Goal: Book appointment/travel/reservation

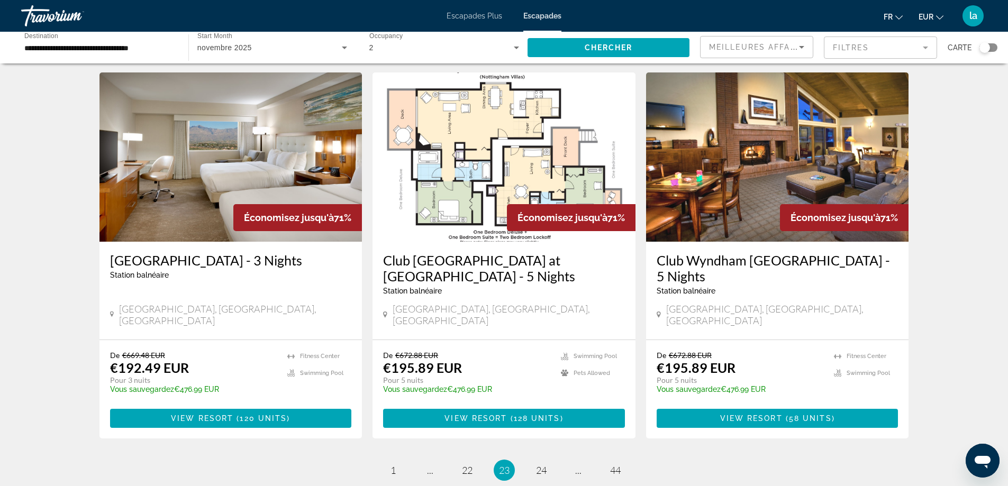
scroll to position [1217, 0]
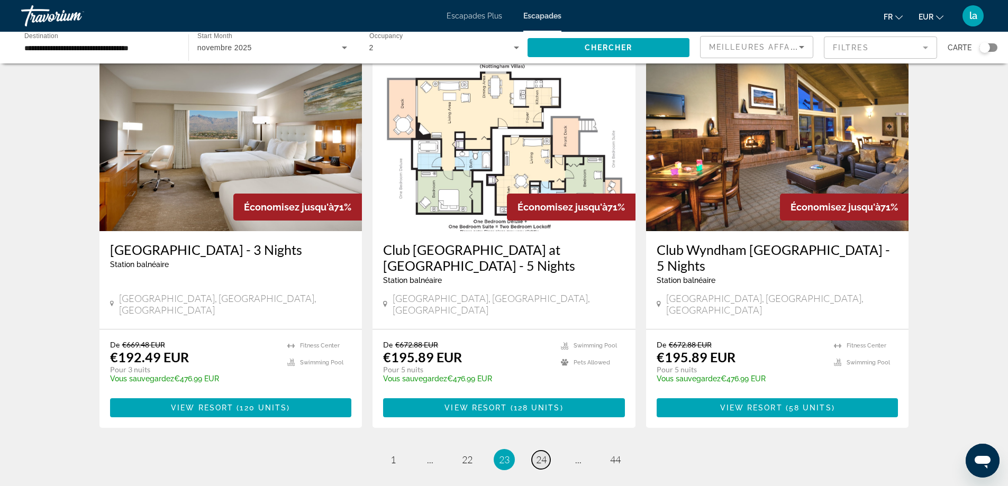
click at [539, 454] on span "24" at bounding box center [541, 460] width 11 height 12
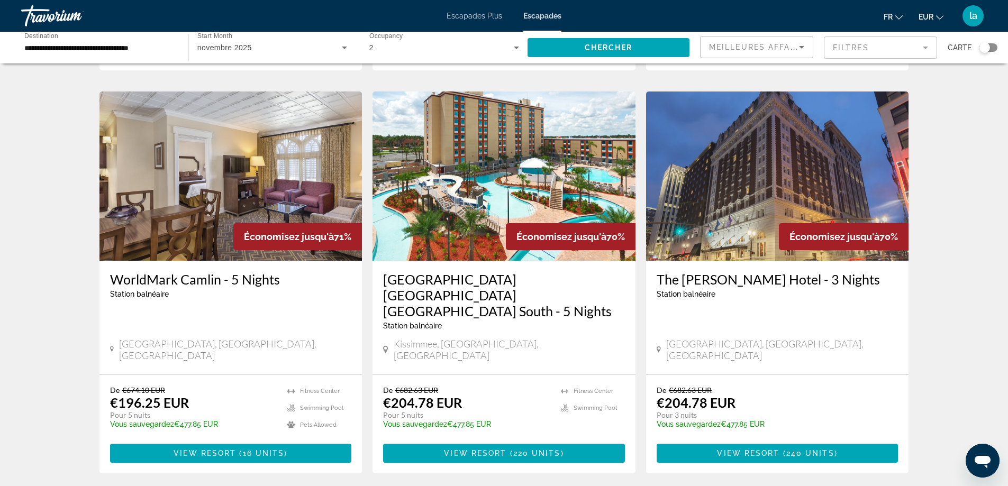
scroll to position [1270, 0]
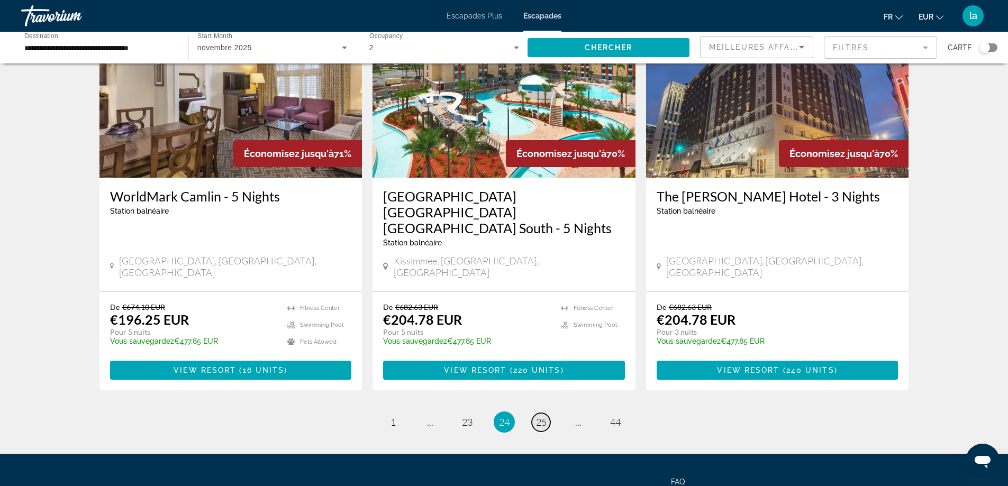
click at [542, 417] on span "25" at bounding box center [541, 423] width 11 height 12
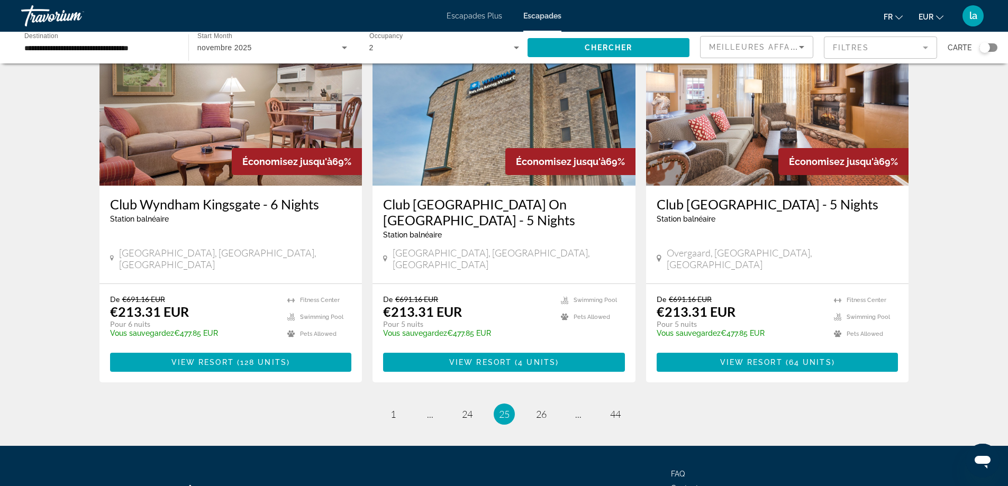
scroll to position [1273, 0]
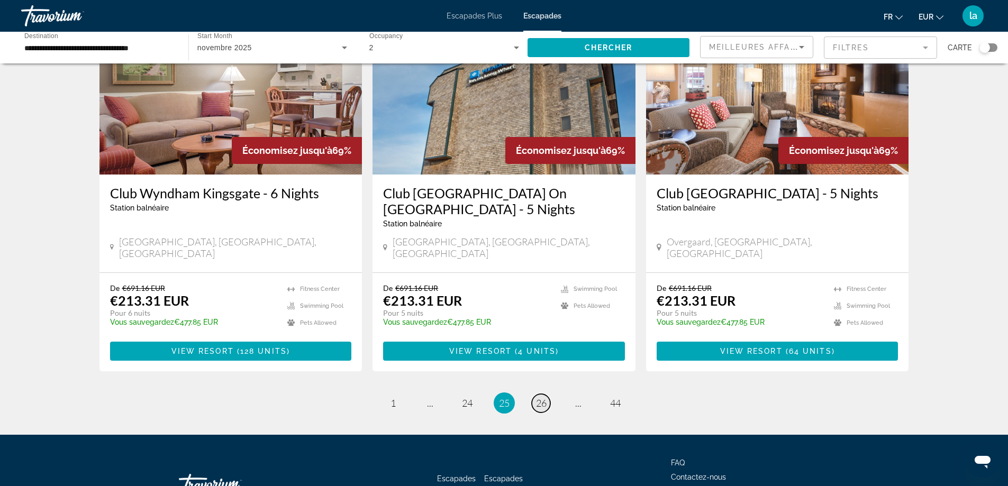
click at [539, 397] on span "26" at bounding box center [541, 403] width 11 height 12
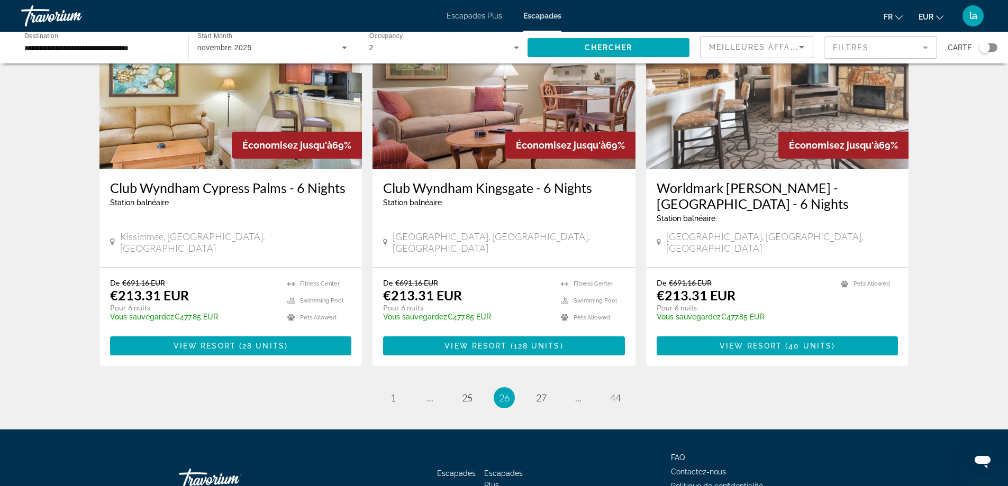
scroll to position [1289, 0]
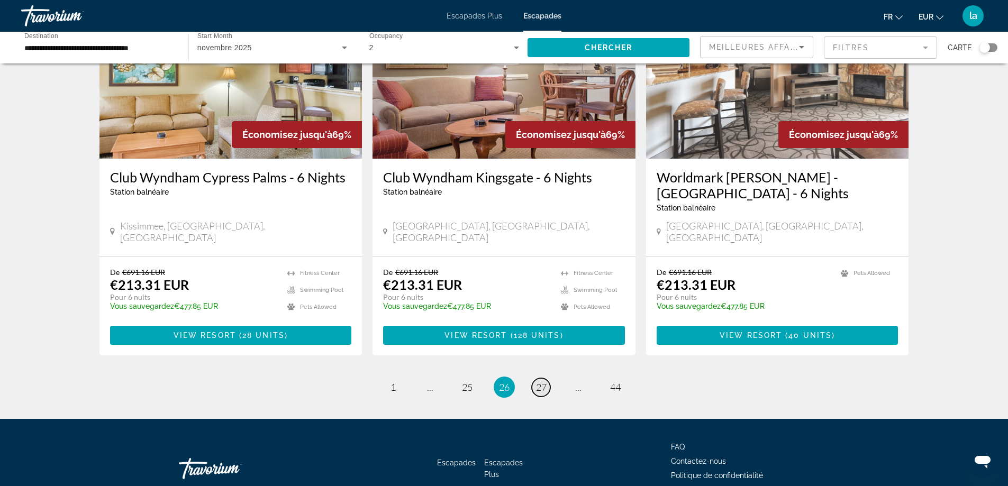
click at [540, 382] on span "27" at bounding box center [541, 388] width 11 height 12
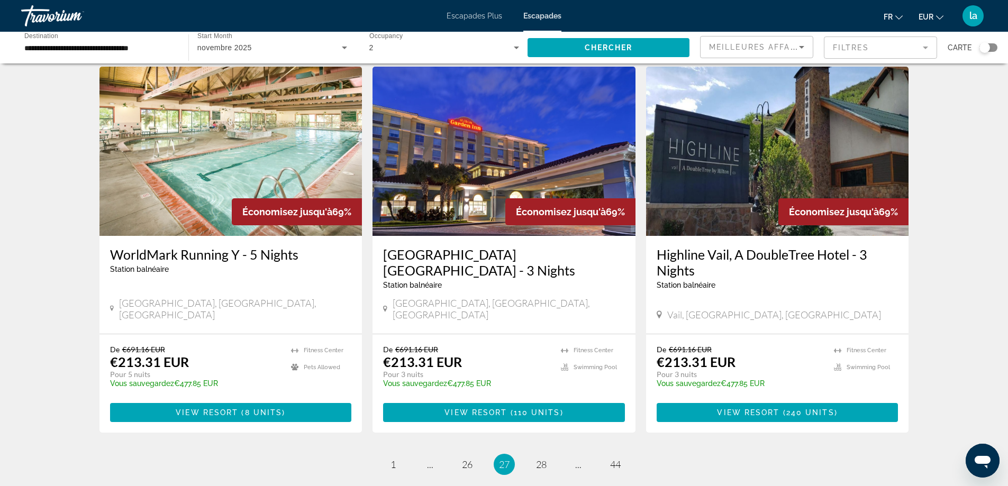
scroll to position [1289, 0]
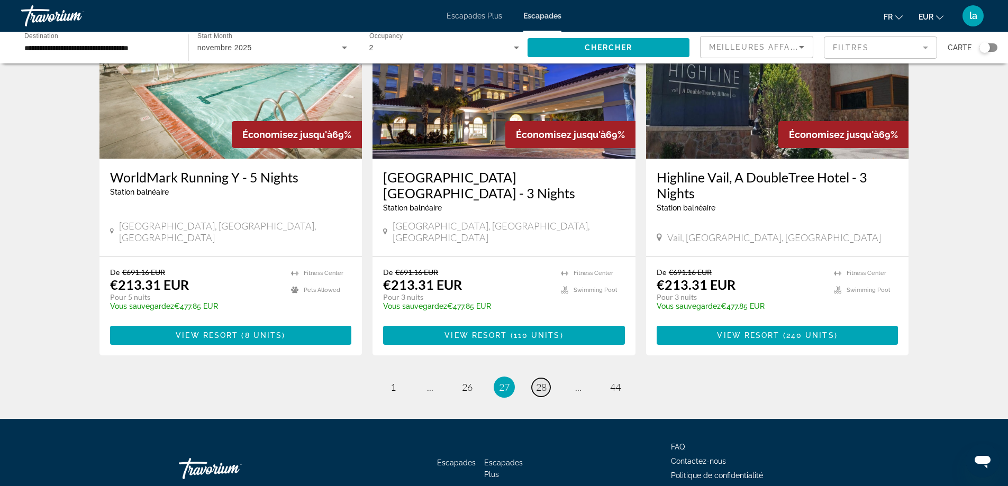
click at [543, 382] on span "28" at bounding box center [541, 388] width 11 height 12
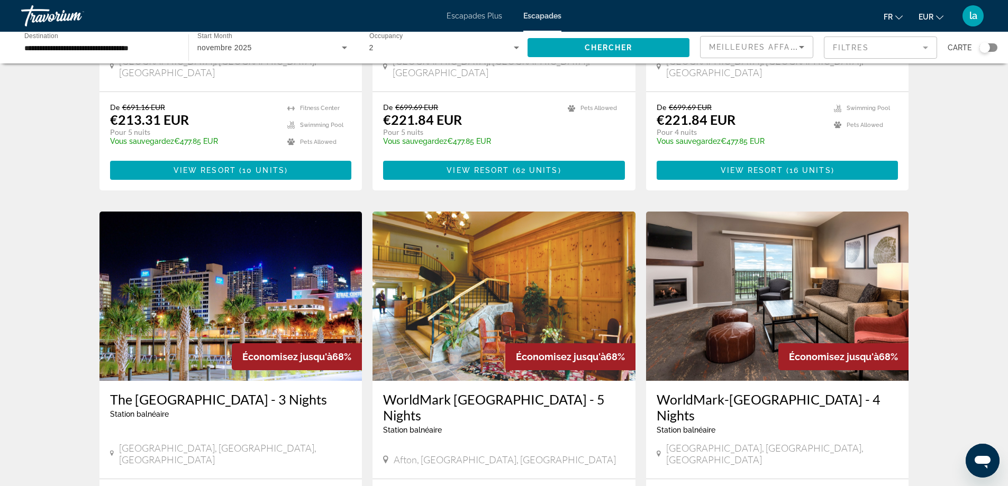
scroll to position [1273, 0]
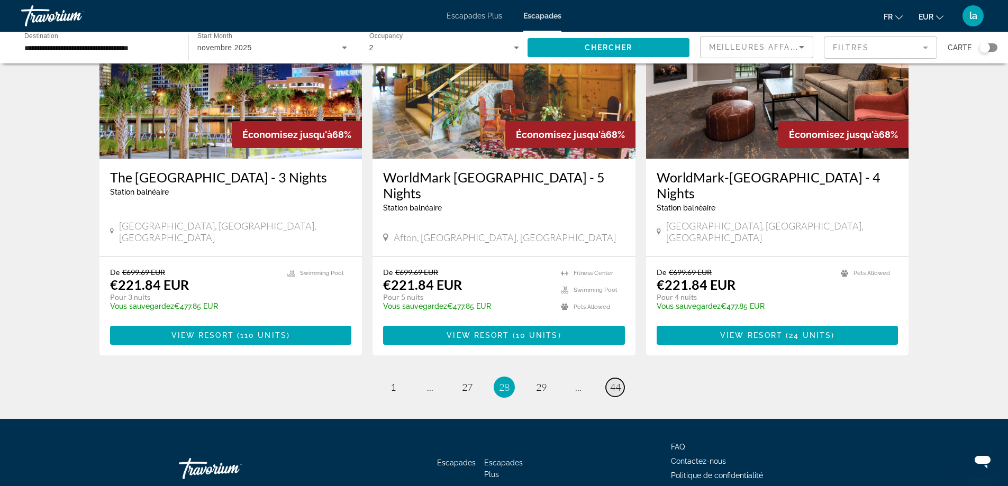
click at [612, 382] on span "44" at bounding box center [615, 388] width 11 height 12
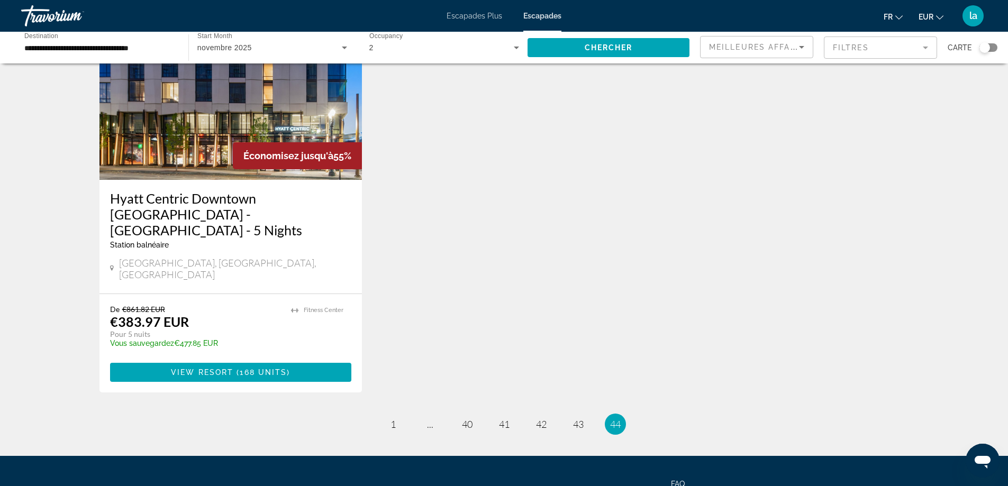
scroll to position [538, 0]
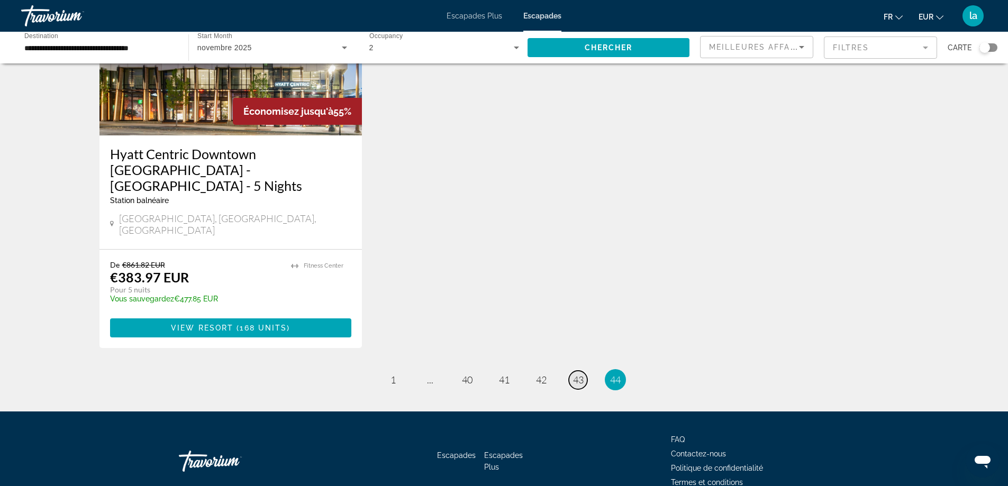
click at [578, 374] on span "43" at bounding box center [578, 380] width 11 height 12
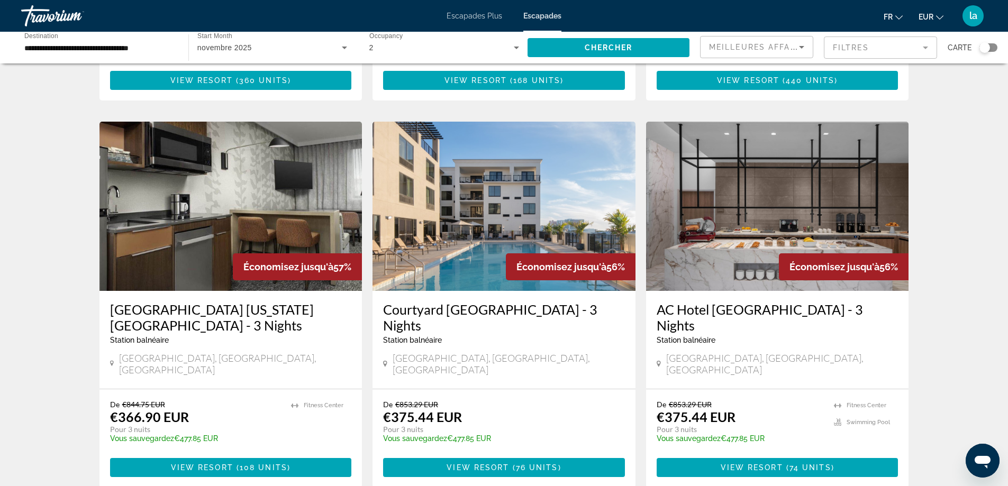
scroll to position [1164, 0]
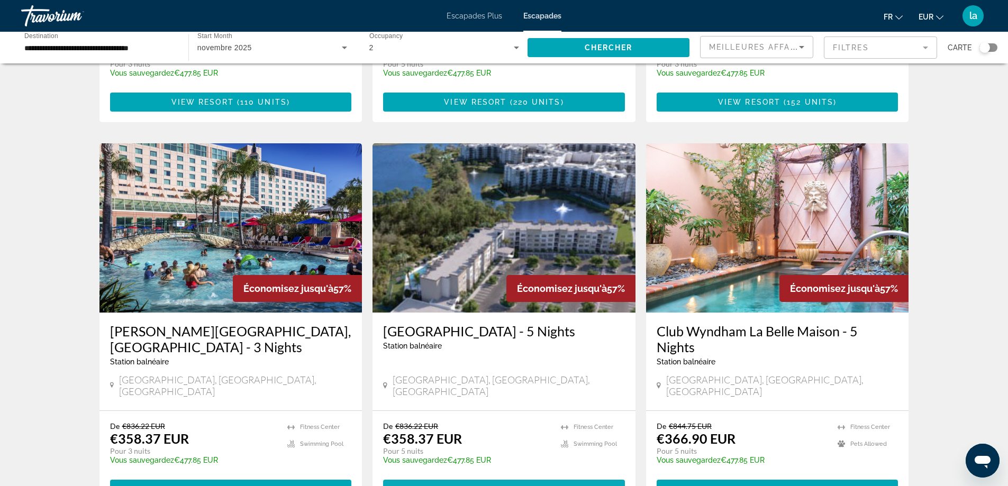
scroll to position [1217, 0]
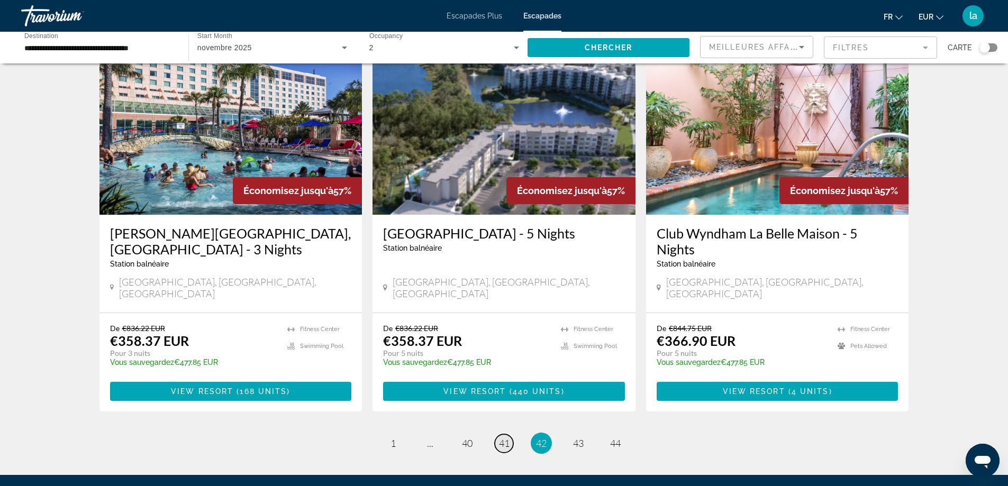
click at [502, 438] on span "41" at bounding box center [504, 444] width 11 height 12
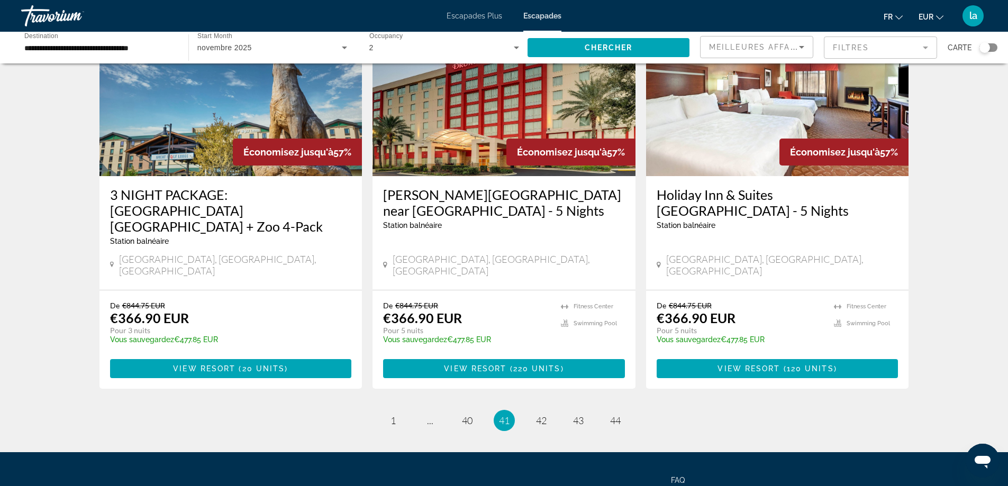
scroll to position [1305, 0]
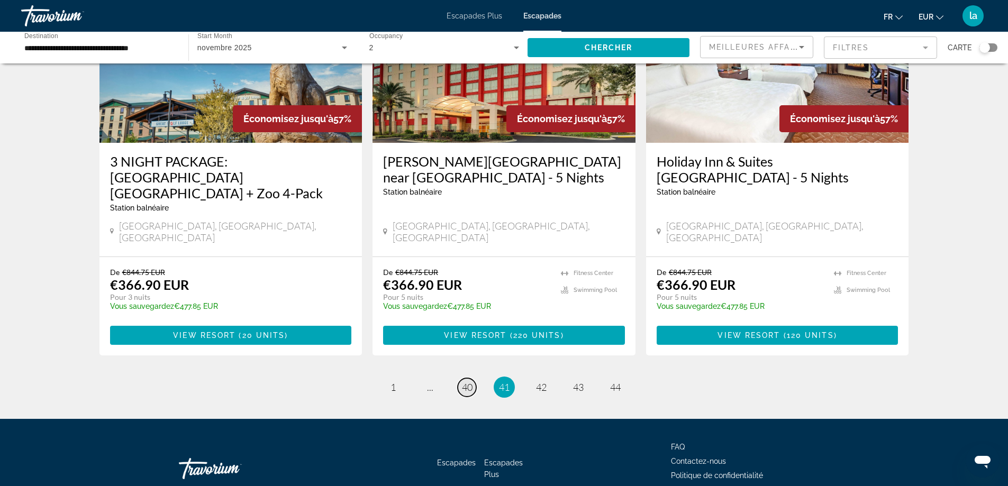
click at [462, 382] on span "40" at bounding box center [467, 388] width 11 height 12
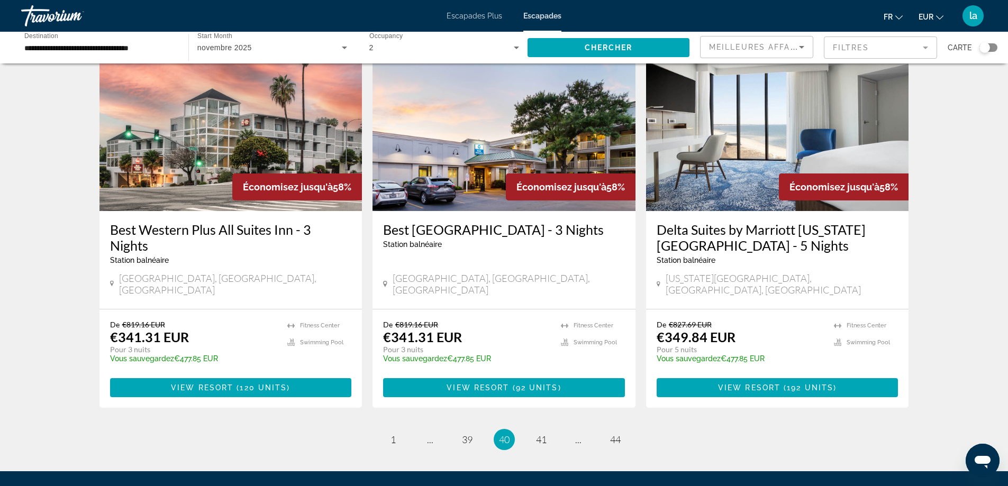
scroll to position [1273, 0]
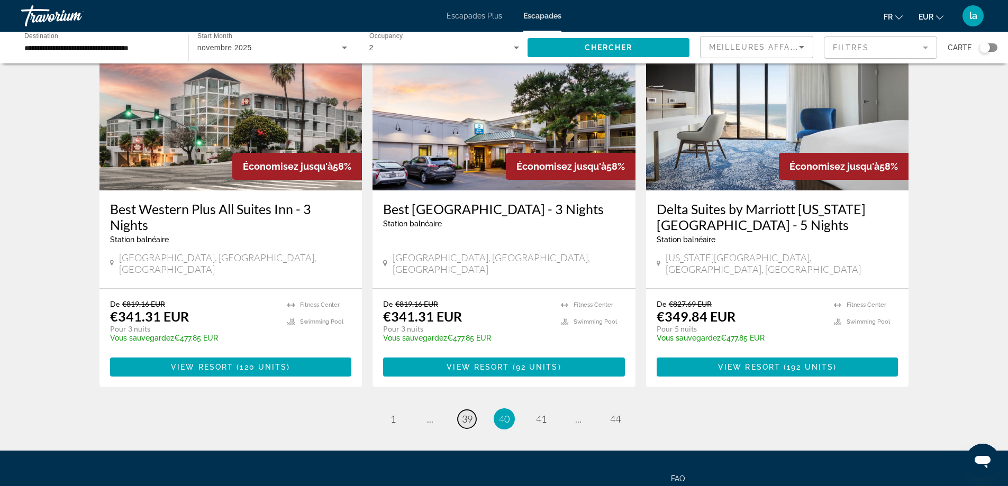
click at [464, 413] on span "39" at bounding box center [467, 419] width 11 height 12
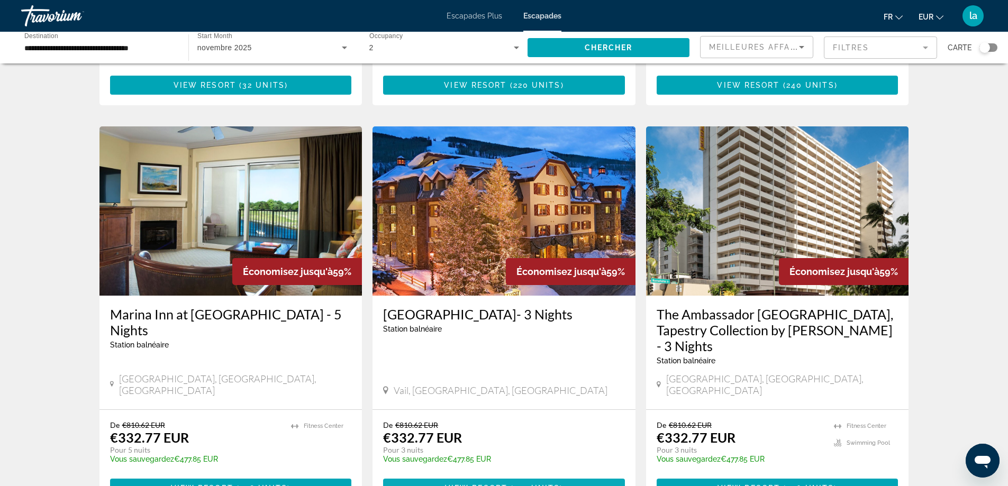
scroll to position [1273, 0]
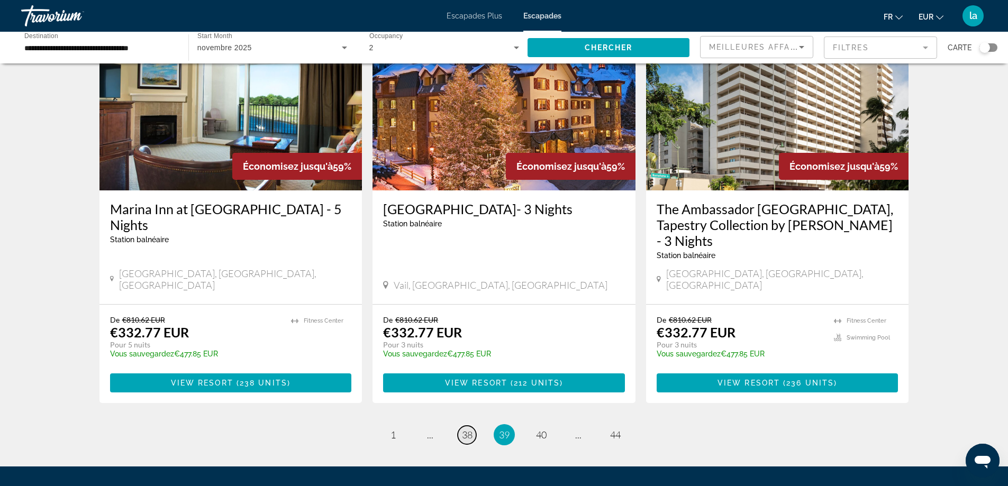
click at [469, 429] on span "38" at bounding box center [467, 435] width 11 height 12
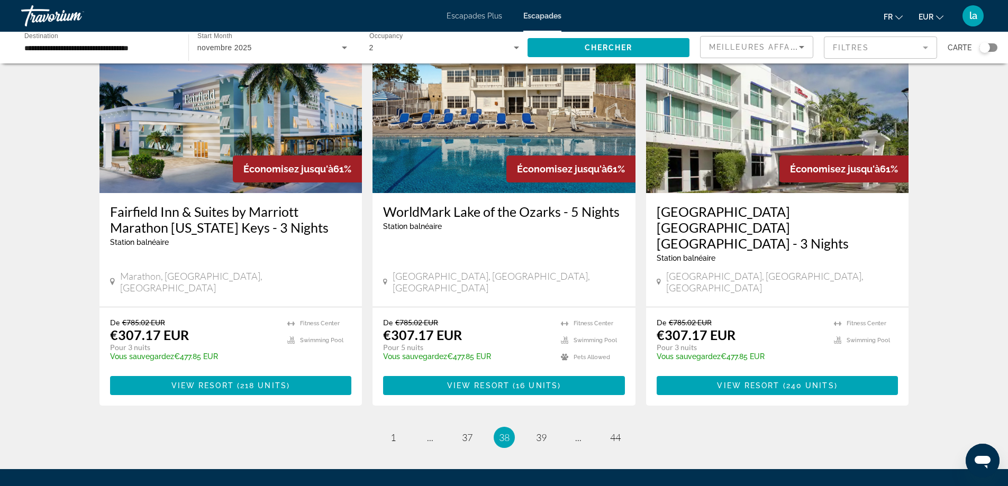
scroll to position [1289, 0]
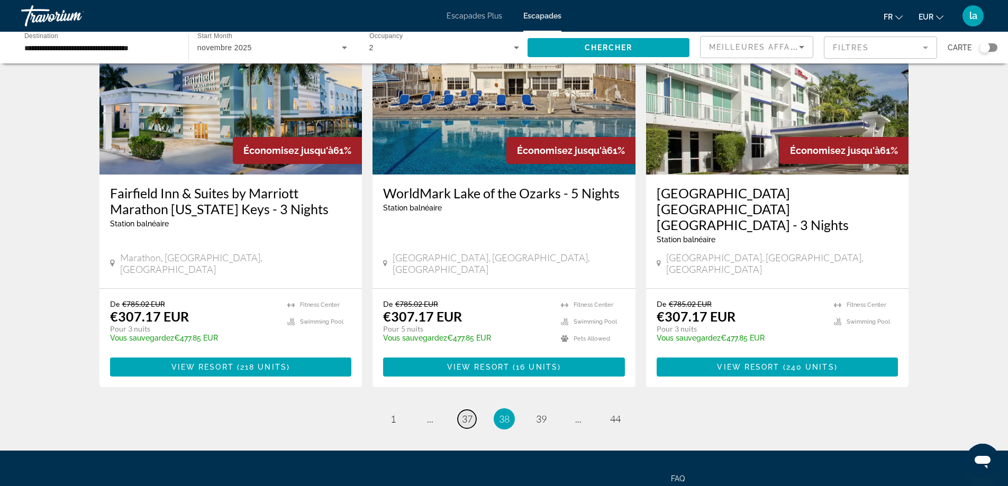
click at [464, 413] on span "37" at bounding box center [467, 419] width 11 height 12
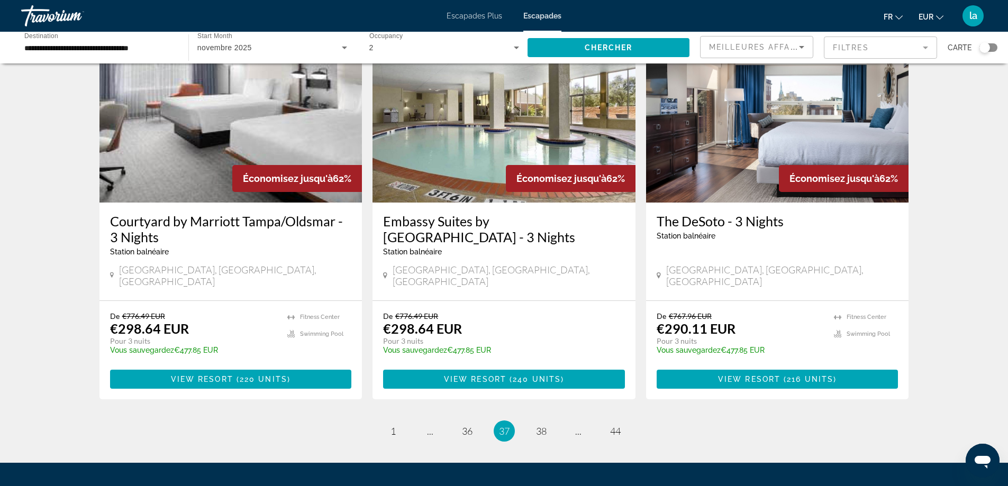
scroll to position [1274, 0]
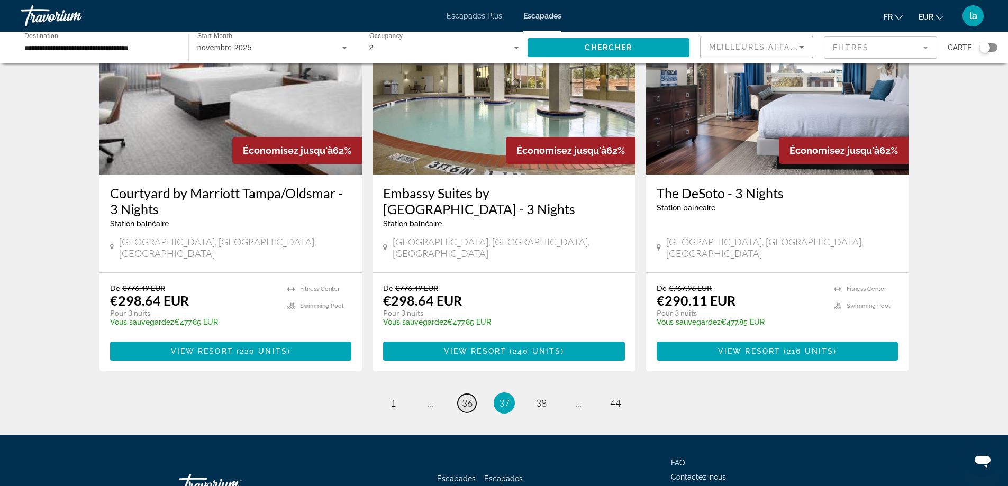
click at [465, 397] on span "36" at bounding box center [467, 403] width 11 height 12
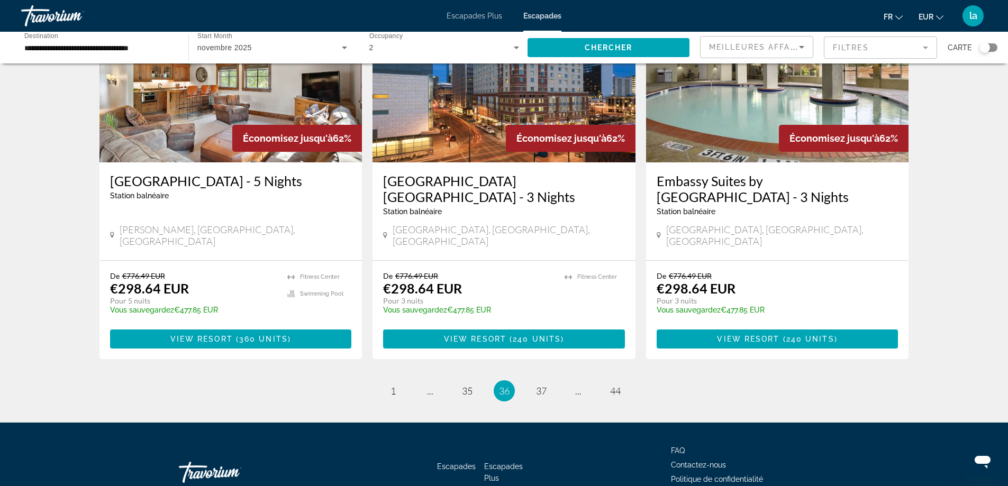
scroll to position [1274, 0]
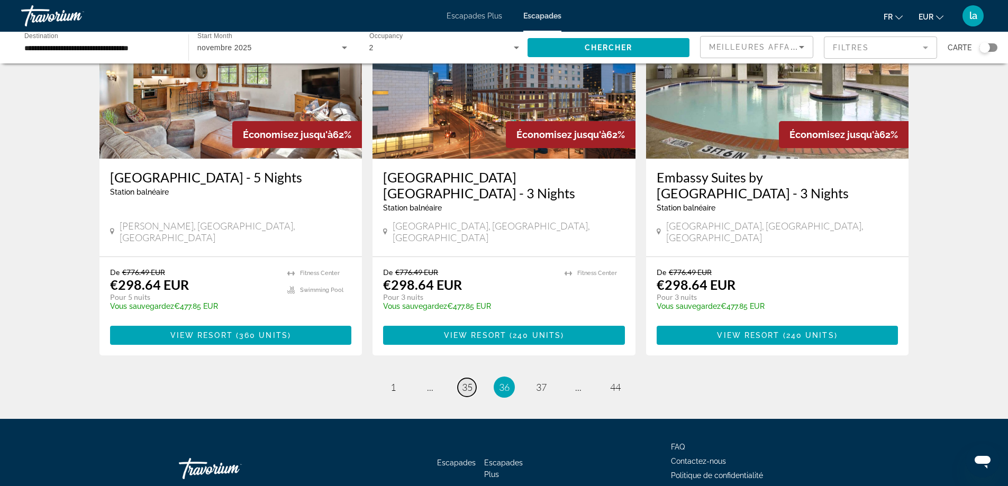
click at [463, 382] on span "35" at bounding box center [467, 388] width 11 height 12
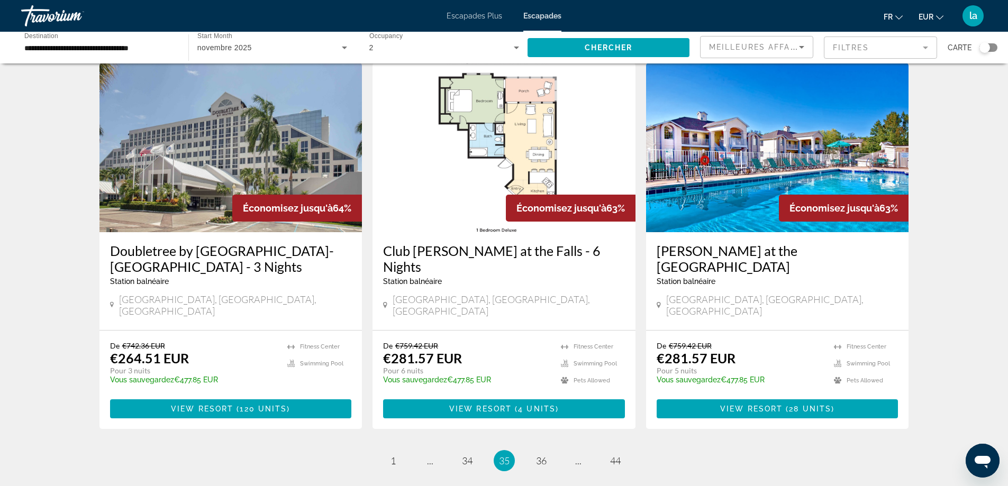
scroll to position [1217, 0]
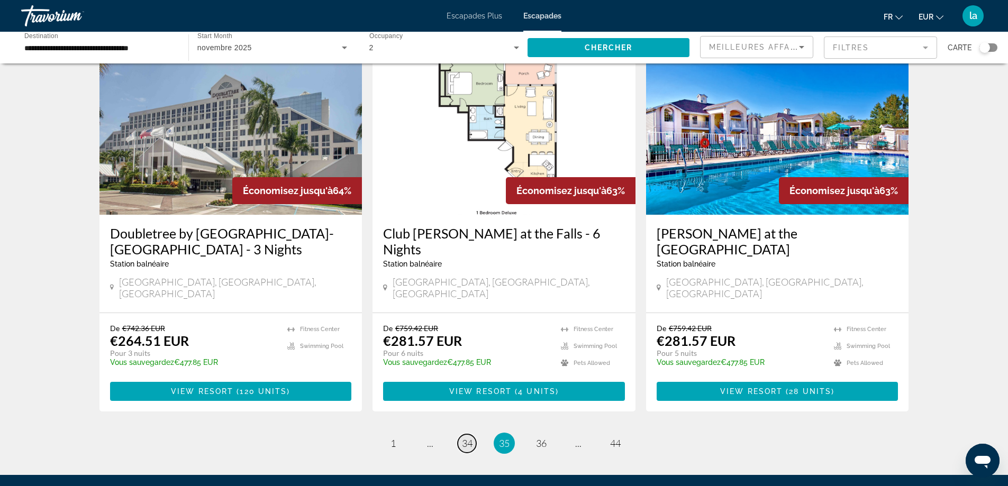
click at [469, 438] on span "34" at bounding box center [467, 444] width 11 height 12
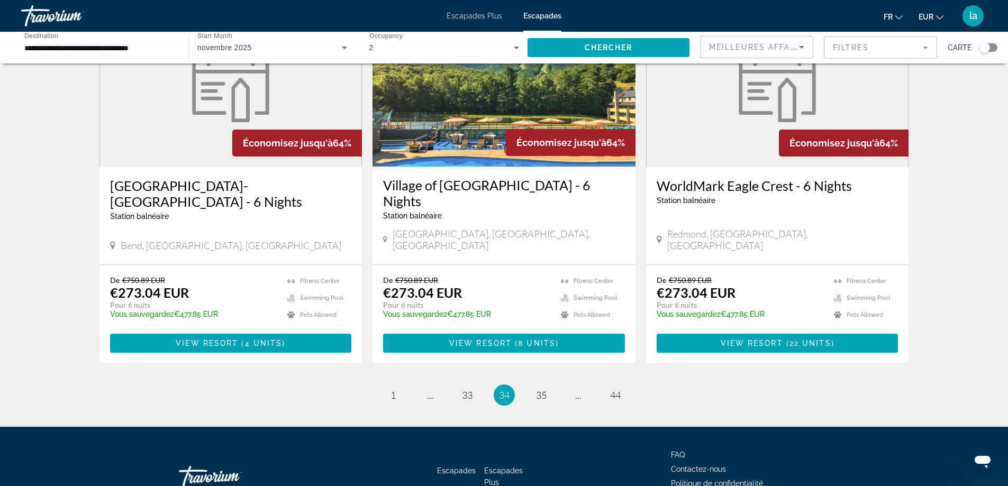
scroll to position [1274, 0]
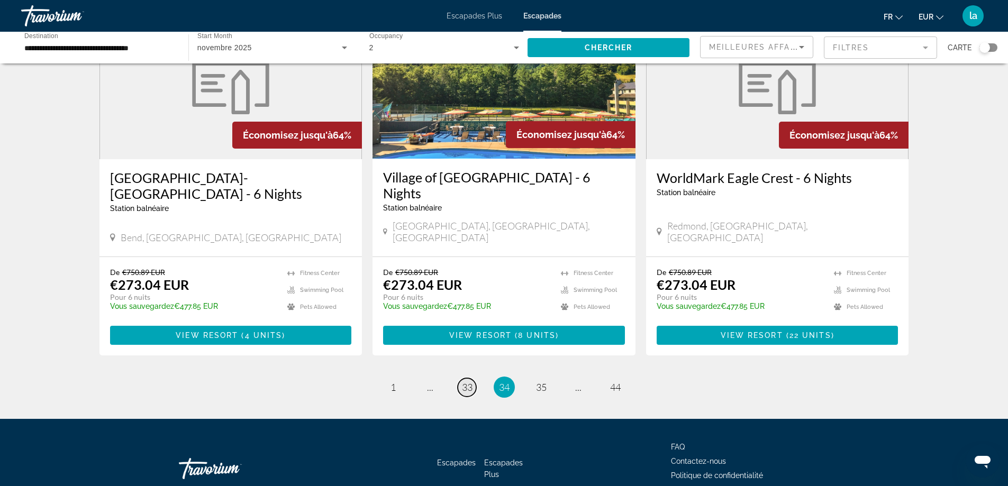
click at [464, 382] on span "33" at bounding box center [467, 388] width 11 height 12
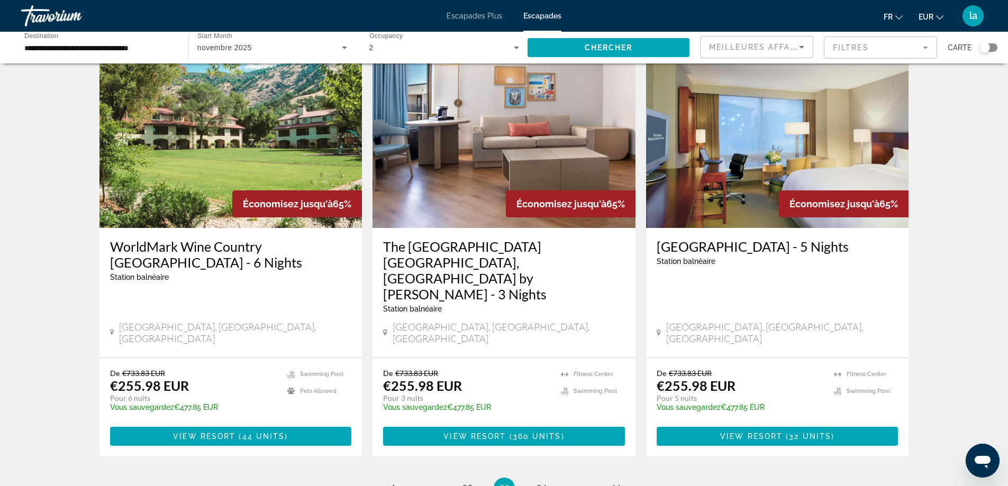
scroll to position [1217, 0]
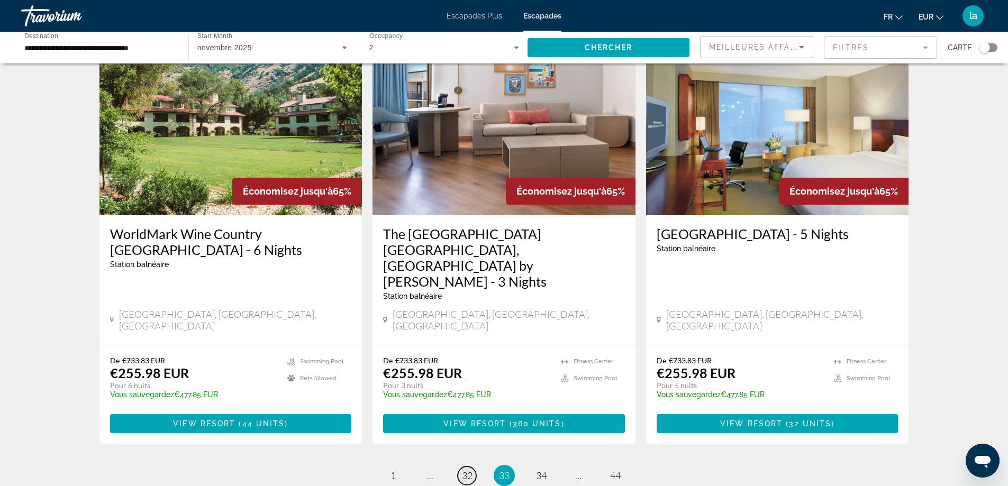
click at [463, 470] on span "32" at bounding box center [467, 476] width 11 height 12
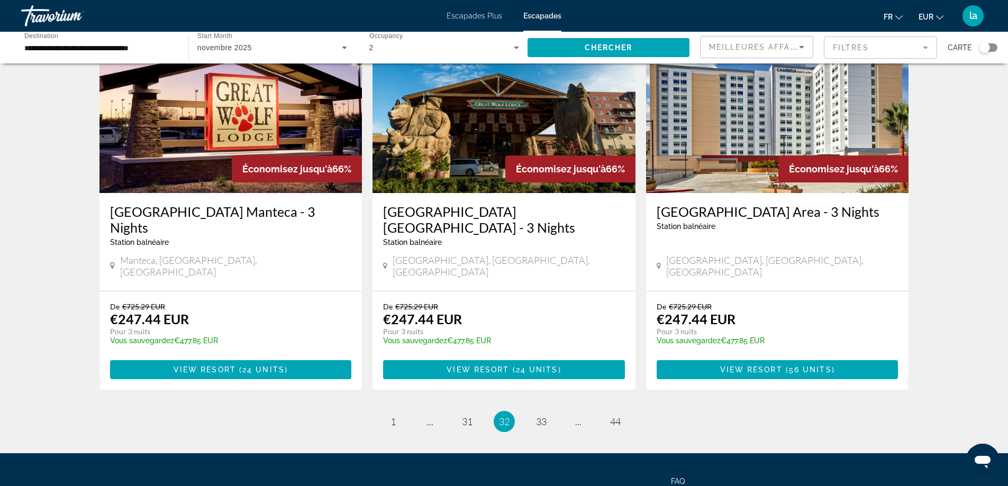
scroll to position [1258, 0]
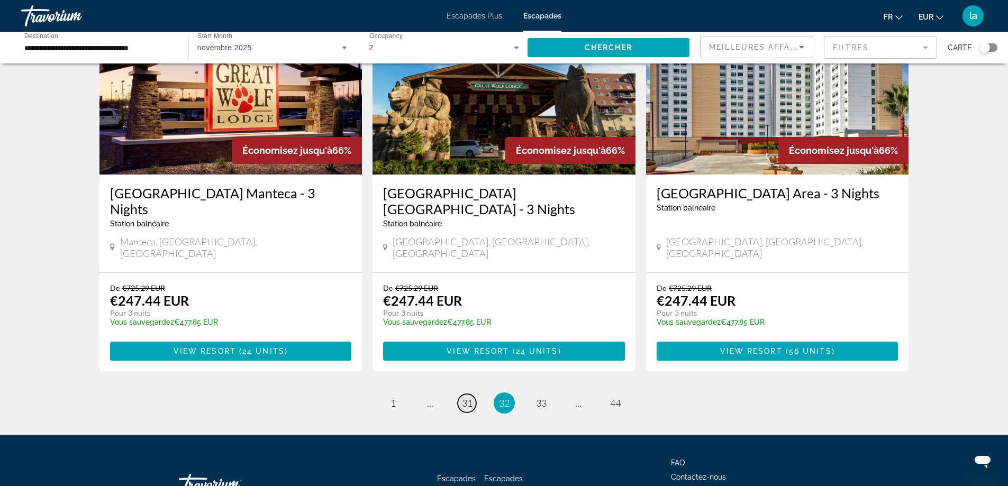
click at [465, 397] on span "31" at bounding box center [467, 403] width 11 height 12
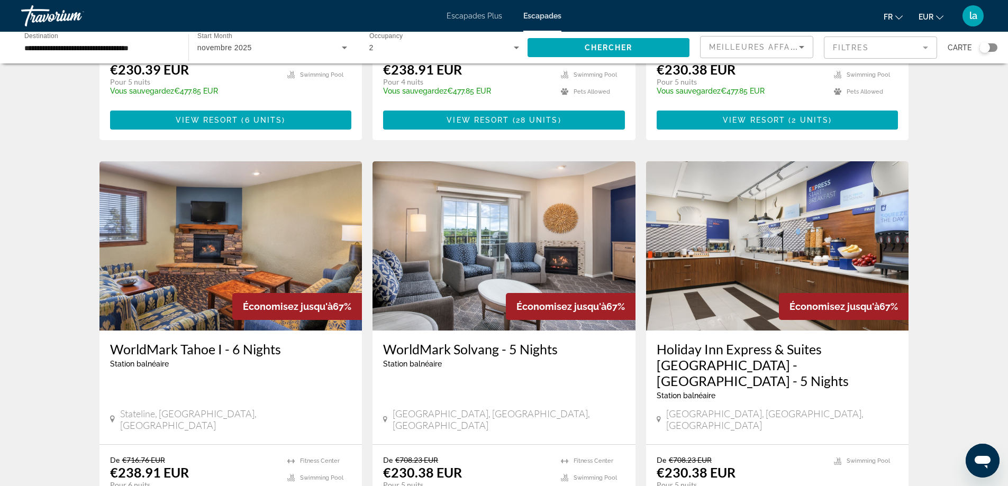
scroll to position [1164, 0]
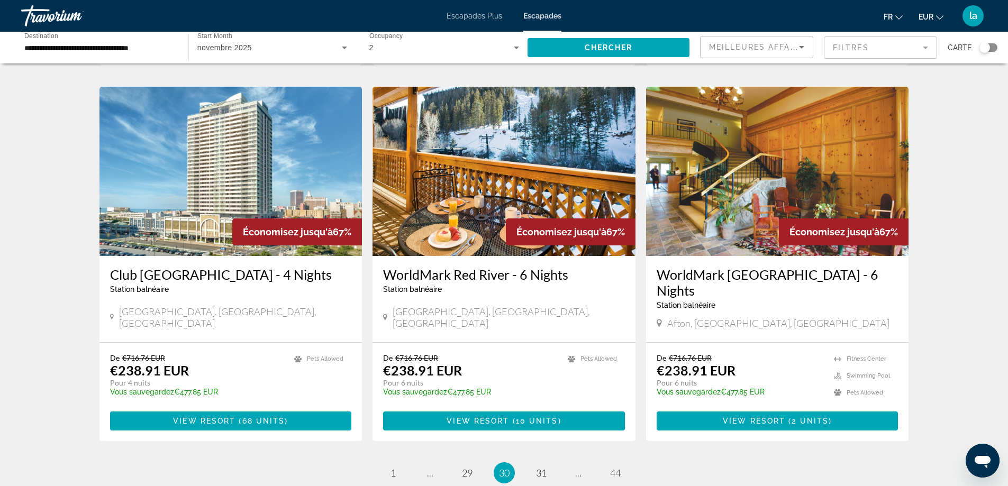
scroll to position [1258, 0]
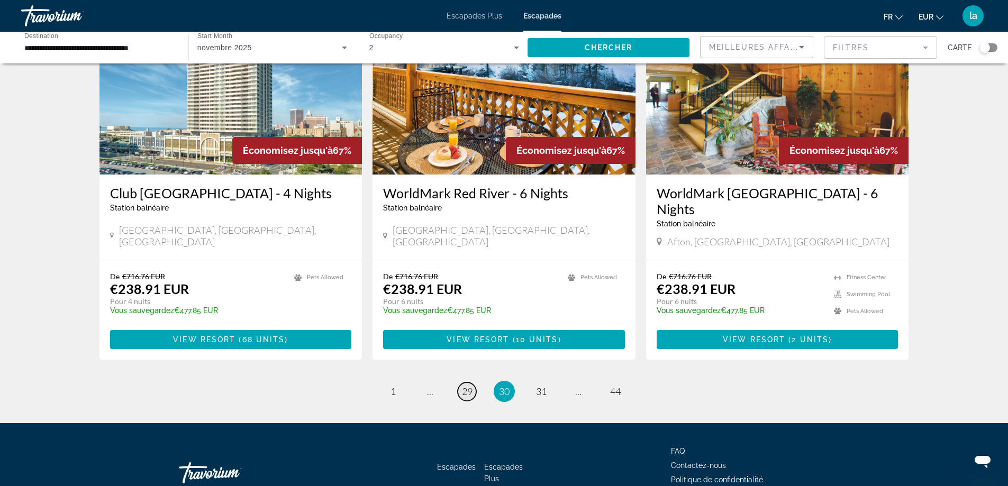
click at [466, 386] on span "29" at bounding box center [467, 392] width 11 height 12
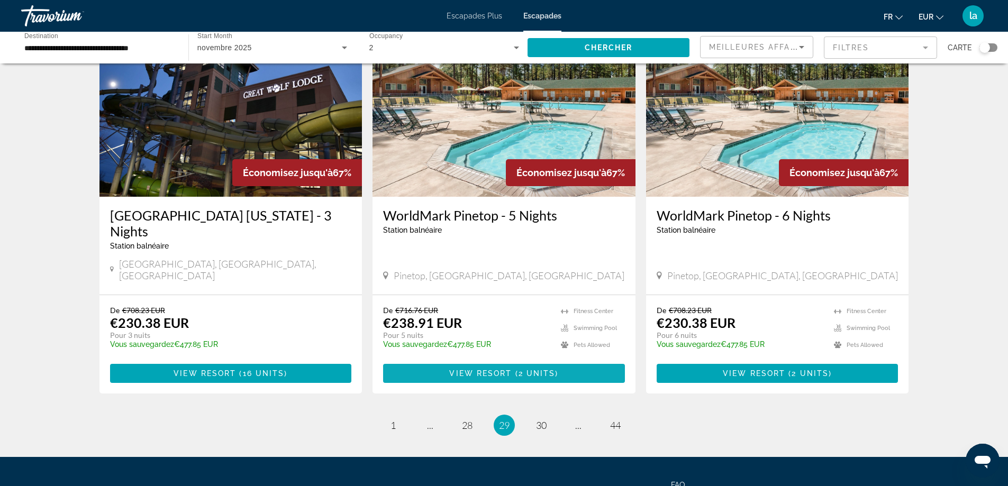
scroll to position [1258, 0]
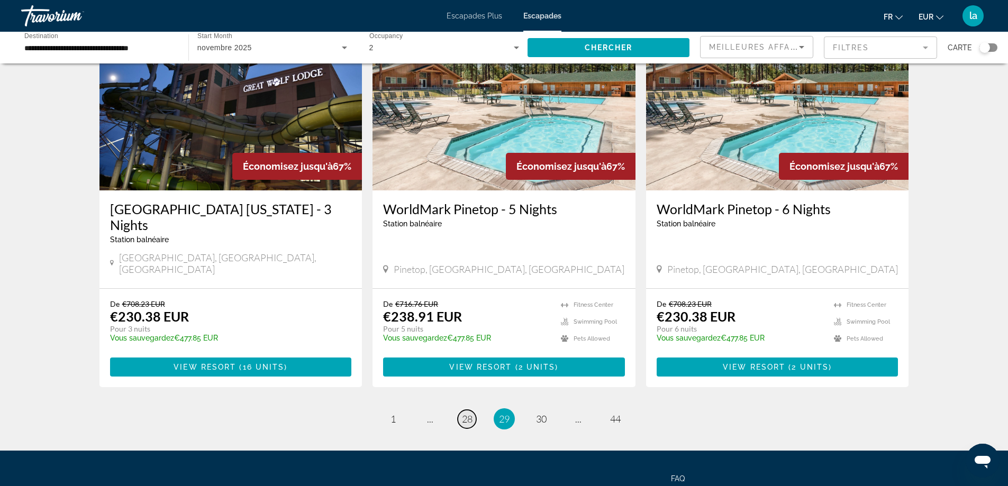
click at [466, 413] on span "28" at bounding box center [467, 419] width 11 height 12
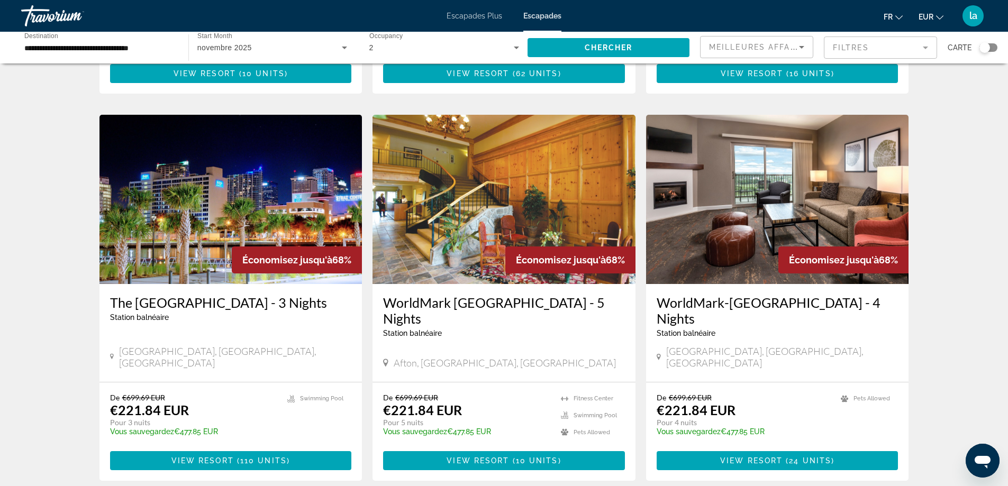
scroll to position [1164, 0]
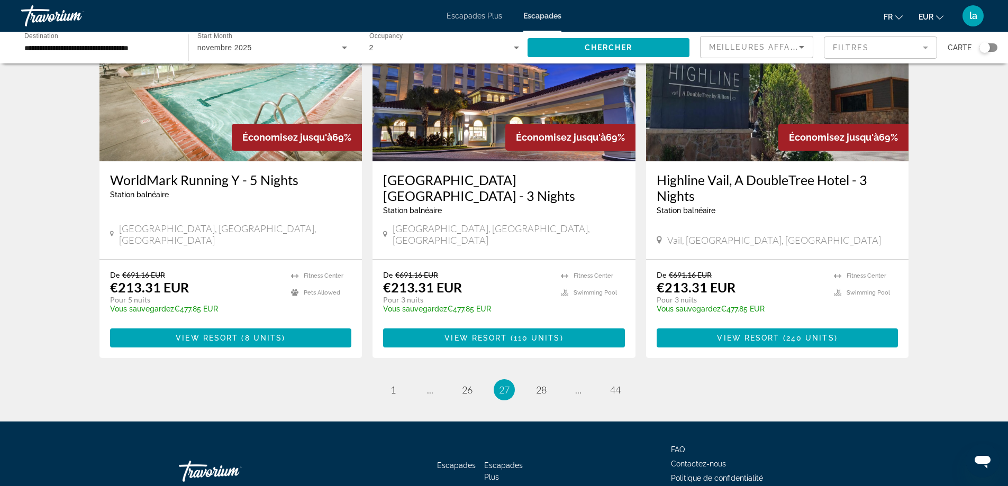
scroll to position [1289, 0]
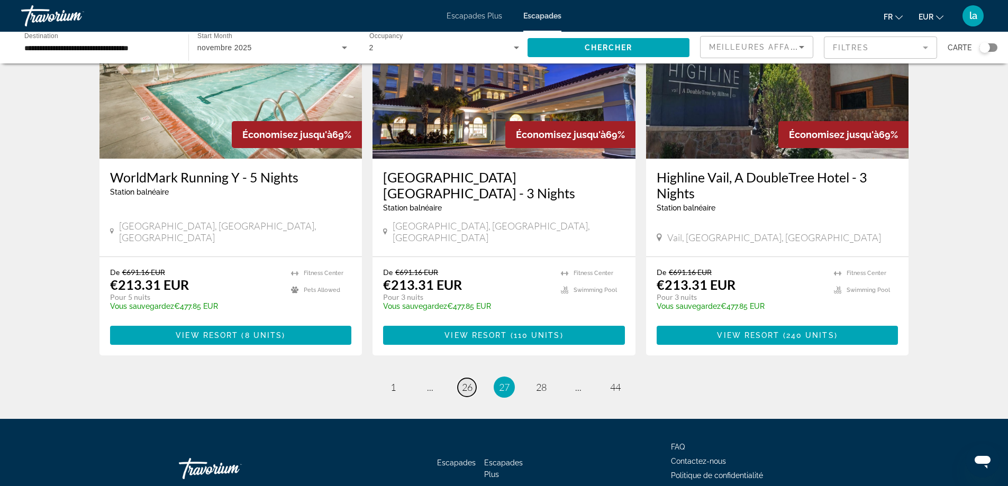
click at [466, 382] on span "26" at bounding box center [467, 388] width 11 height 12
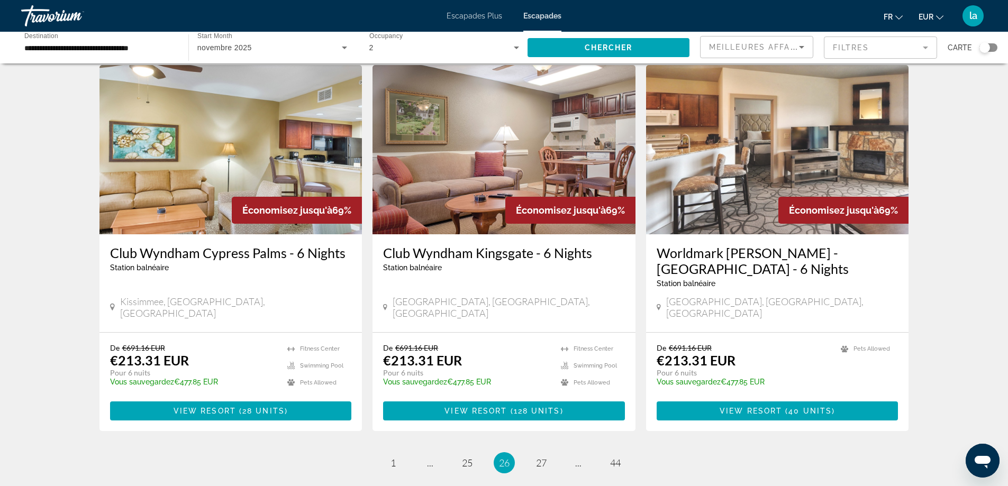
scroll to position [1217, 0]
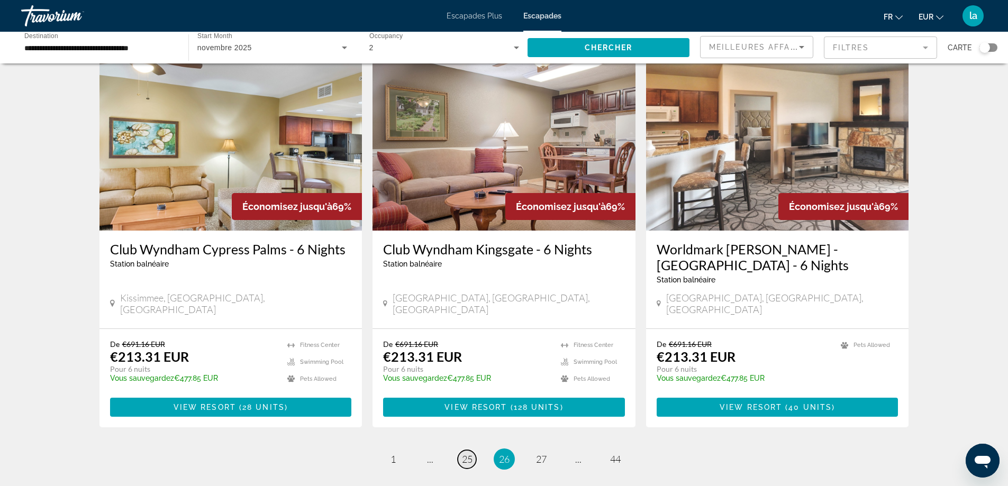
click at [463, 454] on span "25" at bounding box center [467, 460] width 11 height 12
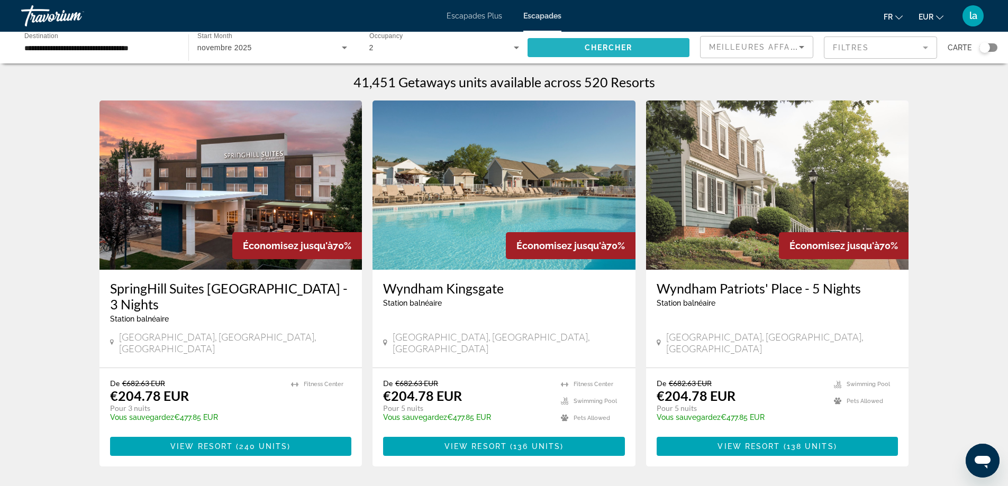
click at [596, 42] on span "Search widget" at bounding box center [609, 47] width 162 height 25
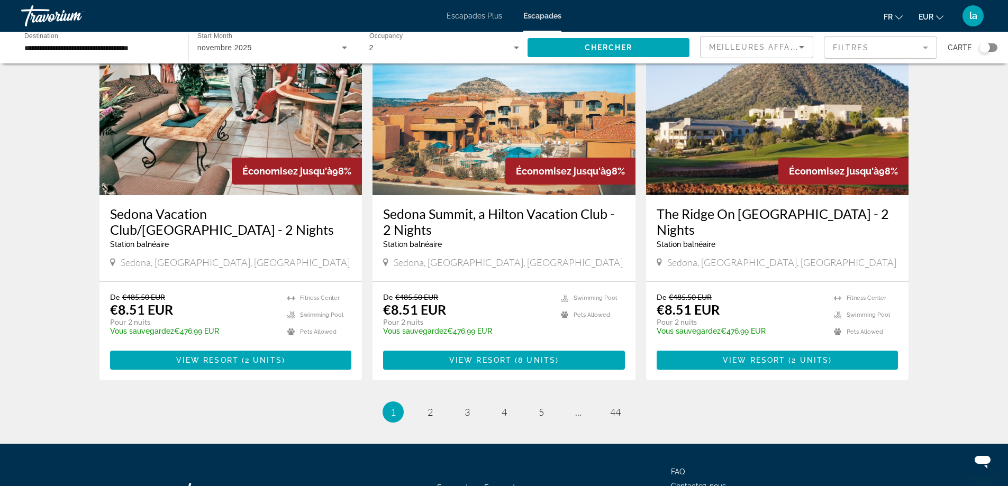
scroll to position [1273, 0]
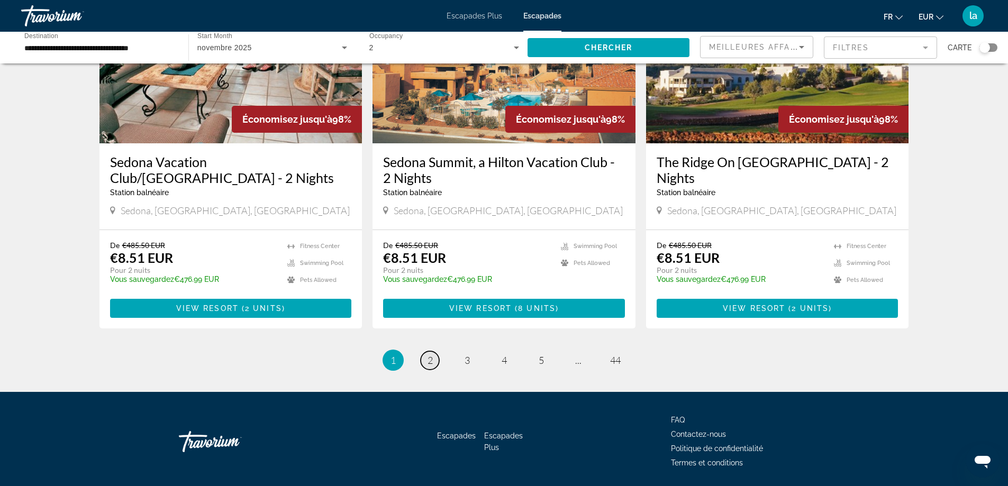
click at [432, 355] on span "2" at bounding box center [430, 361] width 5 height 12
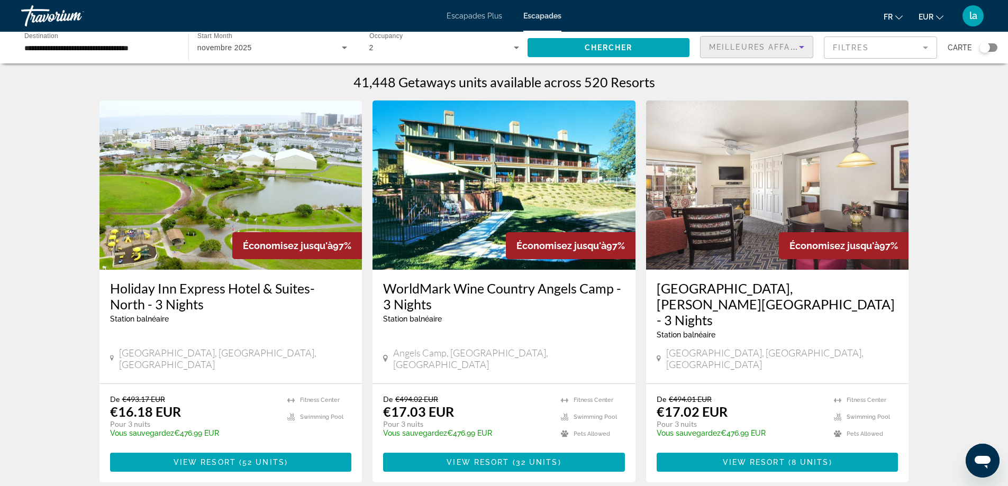
click at [750, 44] on span "Meilleures affaires" at bounding box center [760, 47] width 102 height 8
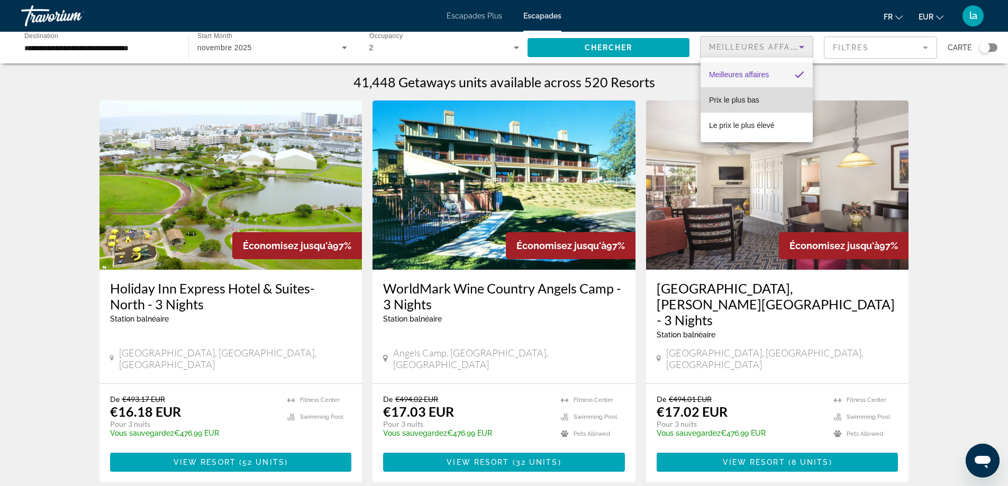
click at [745, 98] on font "Prix ​​le plus bas" at bounding box center [734, 100] width 50 height 8
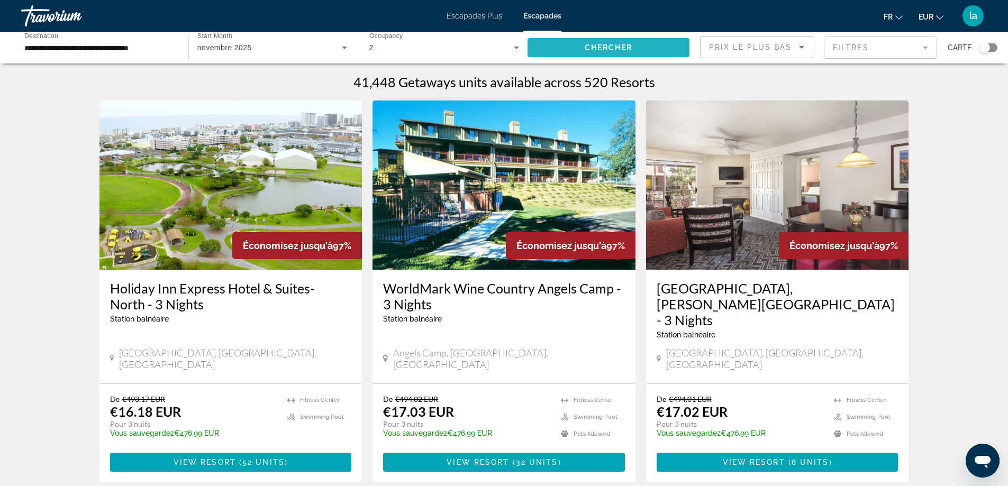
click at [622, 50] on span "Chercher" at bounding box center [609, 47] width 48 height 8
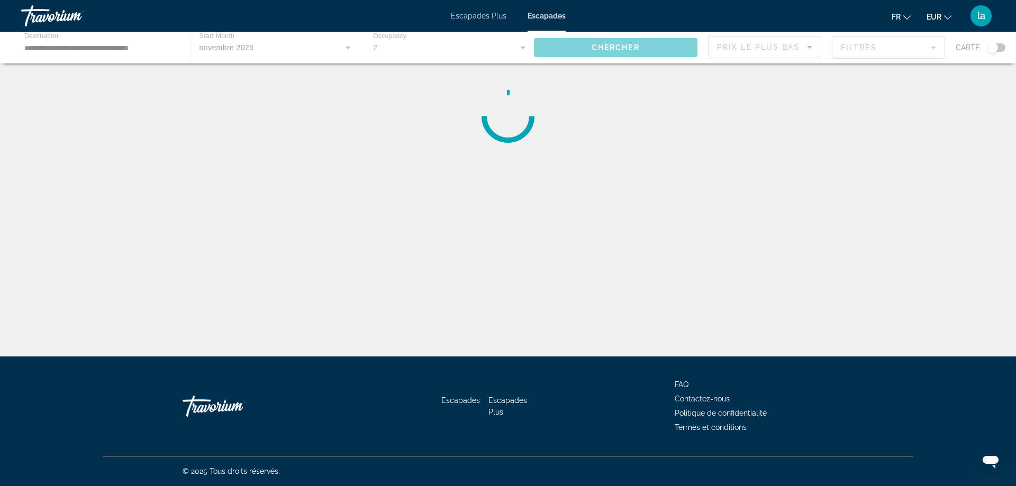
click at [935, 47] on div "Contenu principal" at bounding box center [508, 48] width 1016 height 32
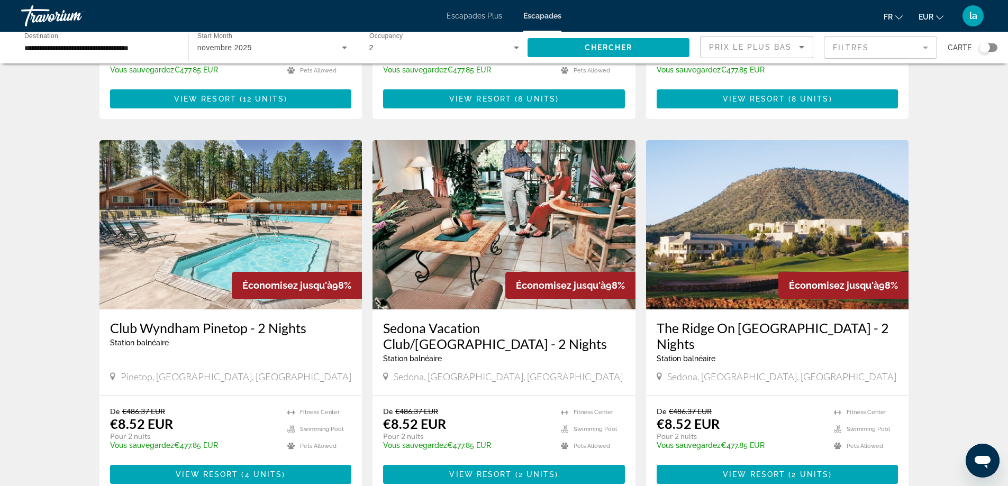
scroll to position [1164, 0]
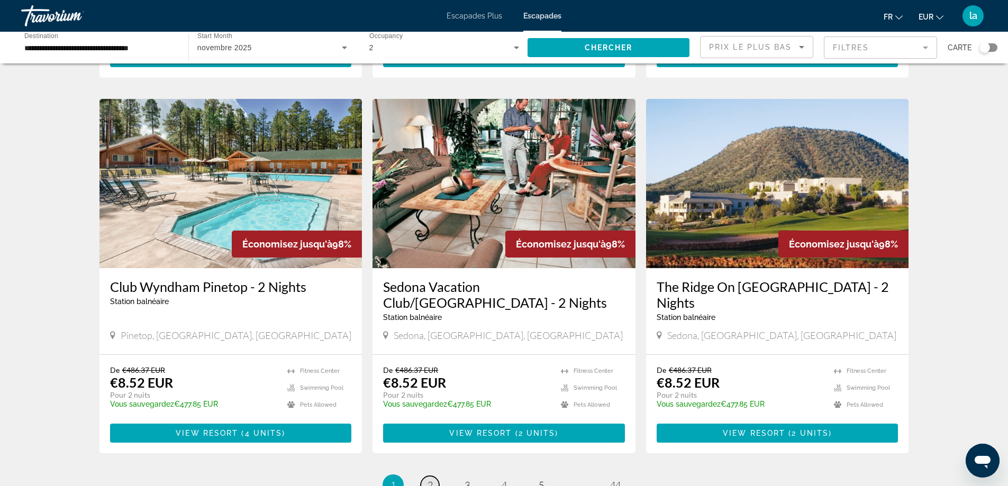
click at [433, 476] on link "page 2" at bounding box center [430, 485] width 19 height 19
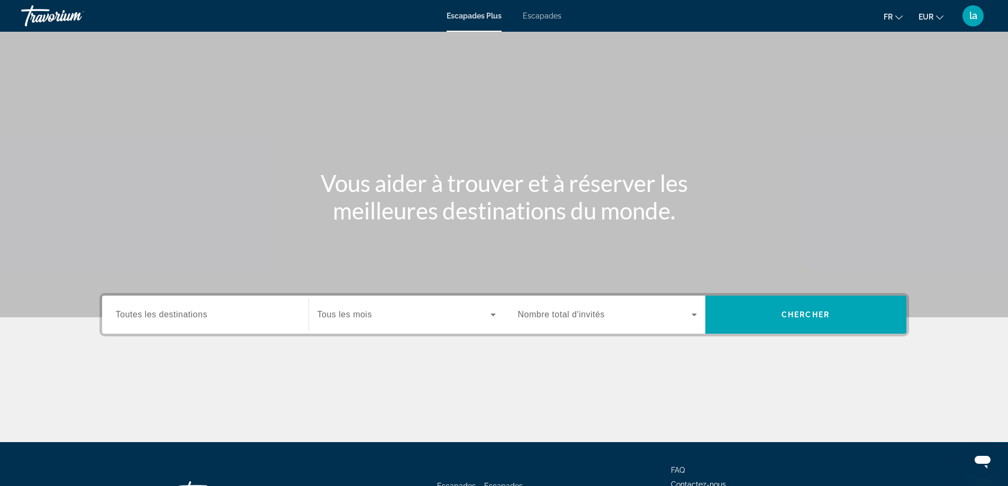
click at [167, 312] on span "Toutes les destinations" at bounding box center [162, 314] width 92 height 9
click at [167, 312] on input "Destination Toutes les destinations" at bounding box center [205, 315] width 179 height 13
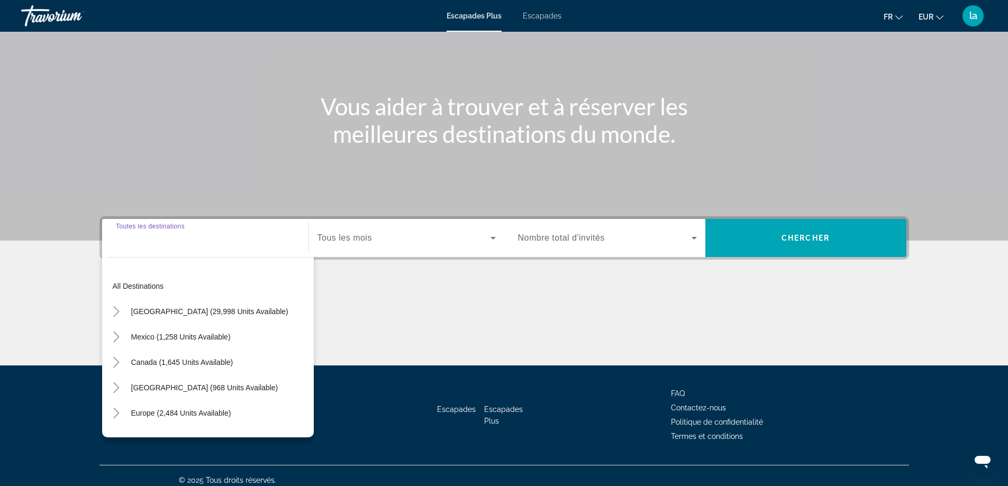
scroll to position [86, 0]
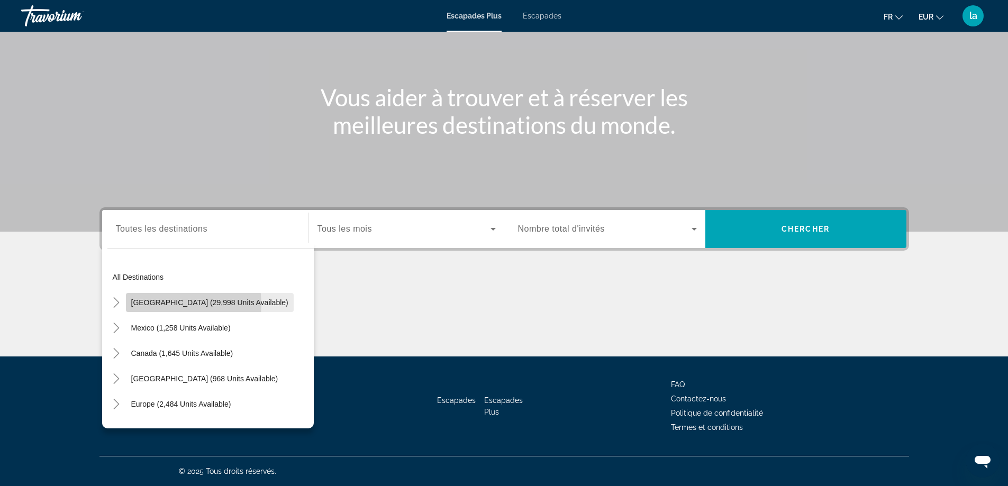
click at [166, 304] on span "United States (29,998 units available)" at bounding box center [209, 303] width 157 height 8
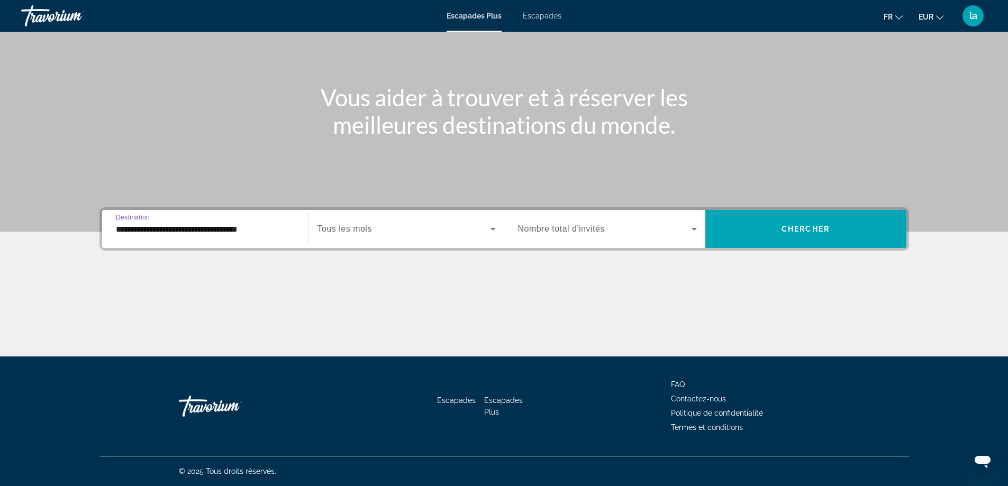
click at [249, 227] on input "**********" at bounding box center [205, 229] width 179 height 13
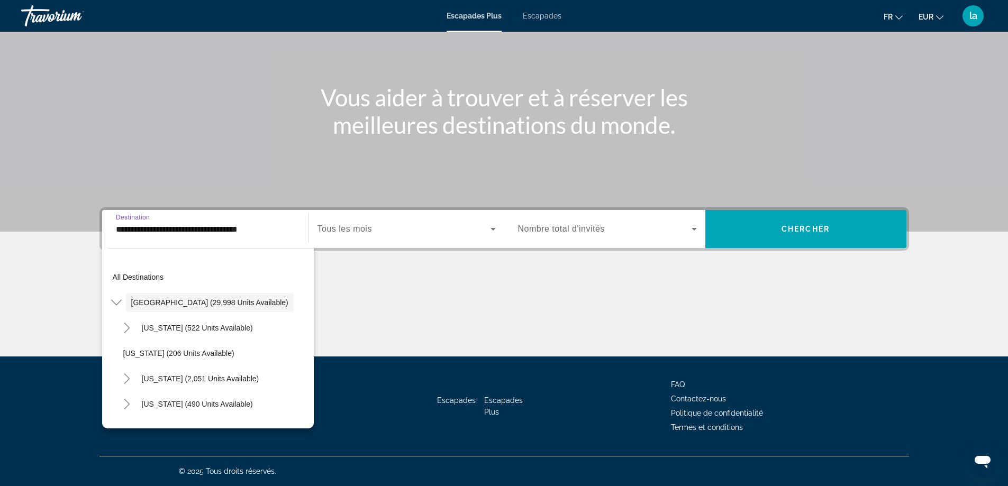
drag, startPoint x: 273, startPoint y: 230, endPoint x: 115, endPoint y: 246, distance: 157.9
click at [115, 246] on div "**********" at bounding box center [205, 229] width 196 height 38
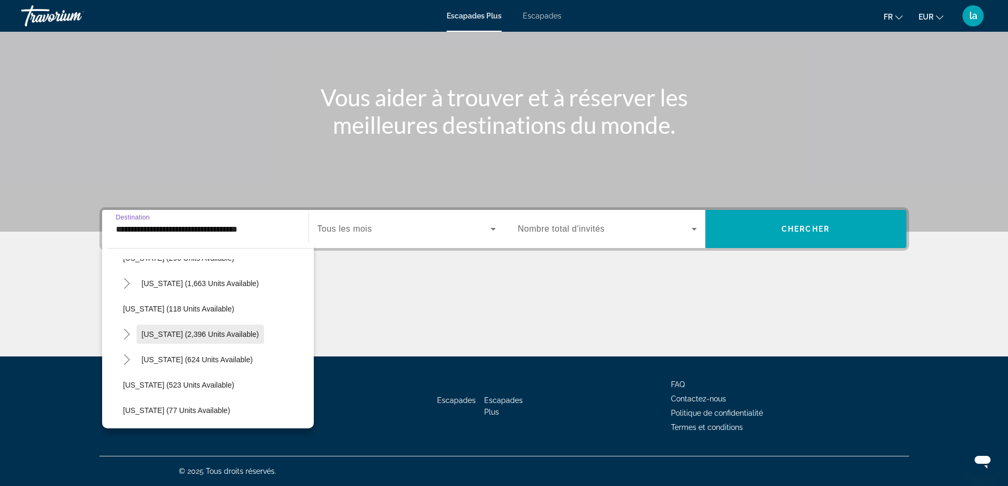
scroll to position [529, 0]
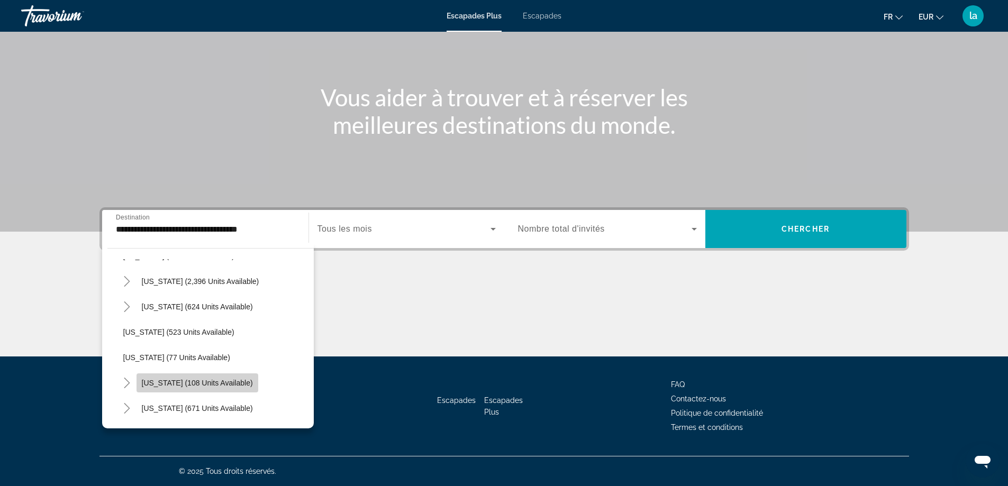
click at [235, 382] on span "New York (108 units available)" at bounding box center [197, 383] width 111 height 8
type input "**********"
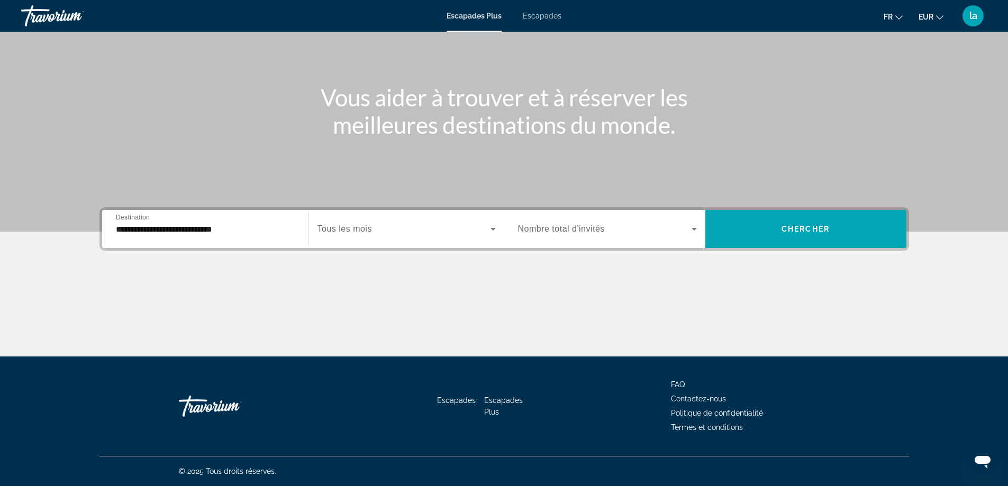
click at [360, 229] on span "Tous les mois" at bounding box center [345, 228] width 55 height 9
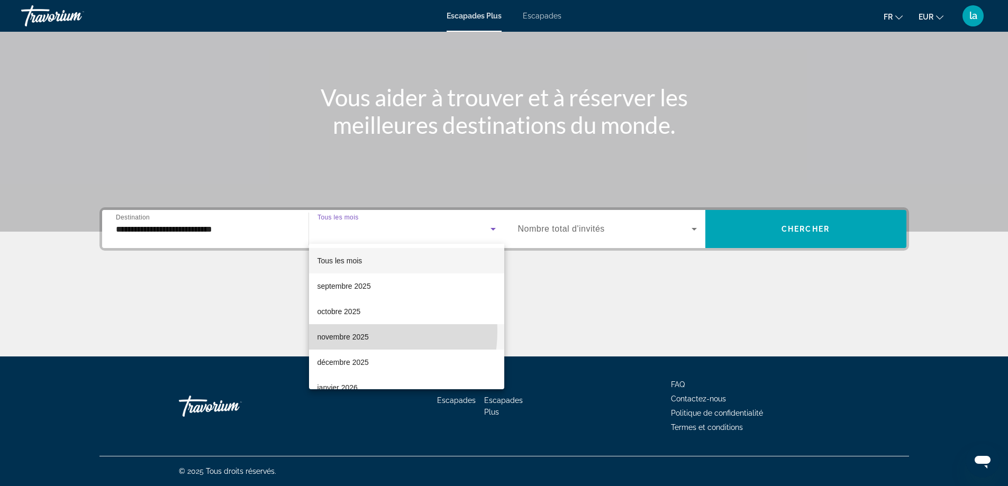
click at [342, 331] on span "novembre 2025" at bounding box center [343, 337] width 51 height 13
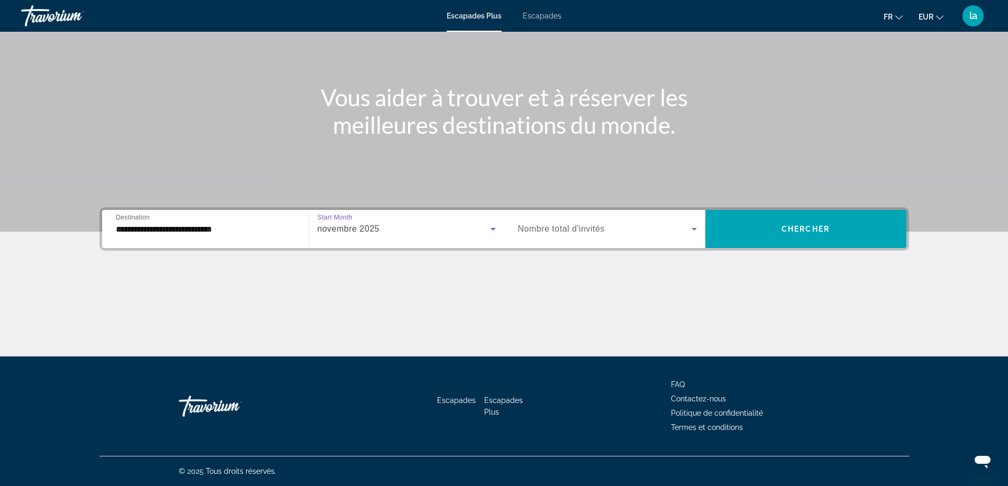
click at [589, 229] on span "Nombre total d'invités" at bounding box center [561, 228] width 87 height 9
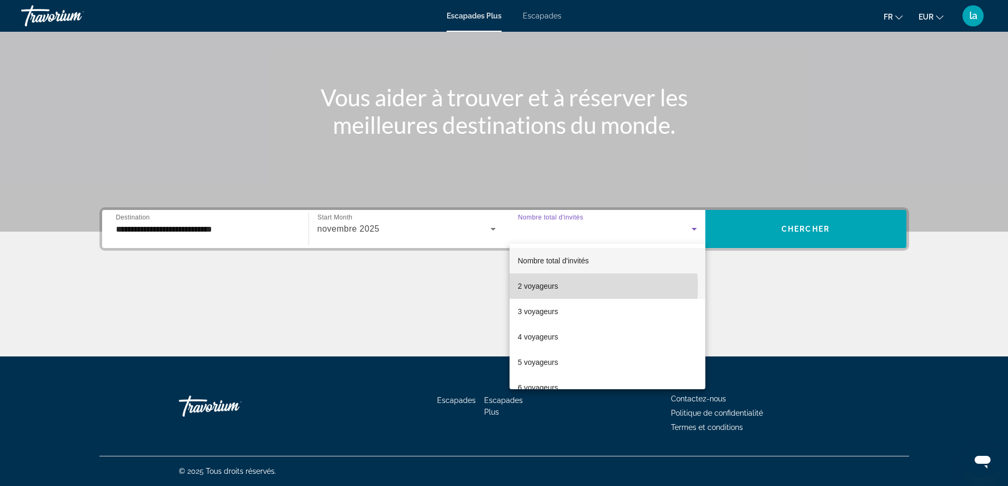
click at [549, 287] on font "2 voyageurs" at bounding box center [538, 286] width 40 height 8
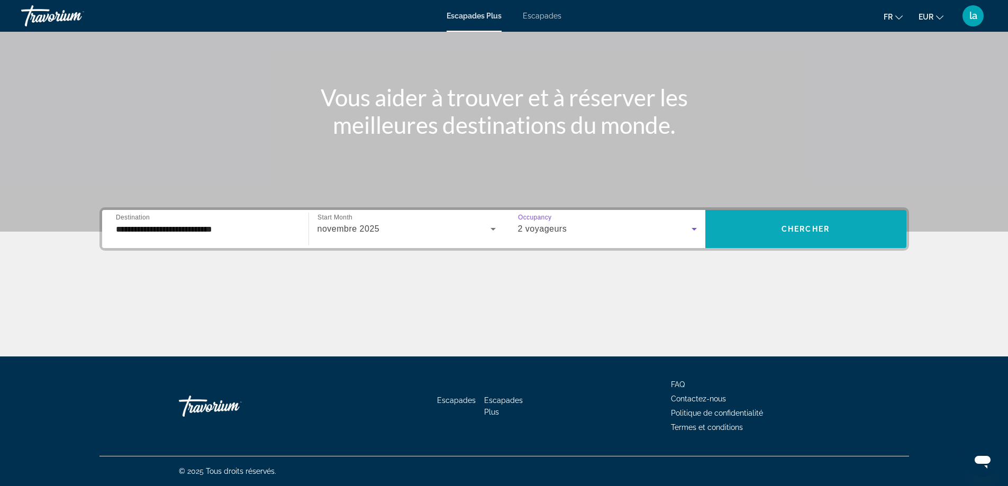
click at [802, 228] on span "Chercher" at bounding box center [806, 229] width 48 height 8
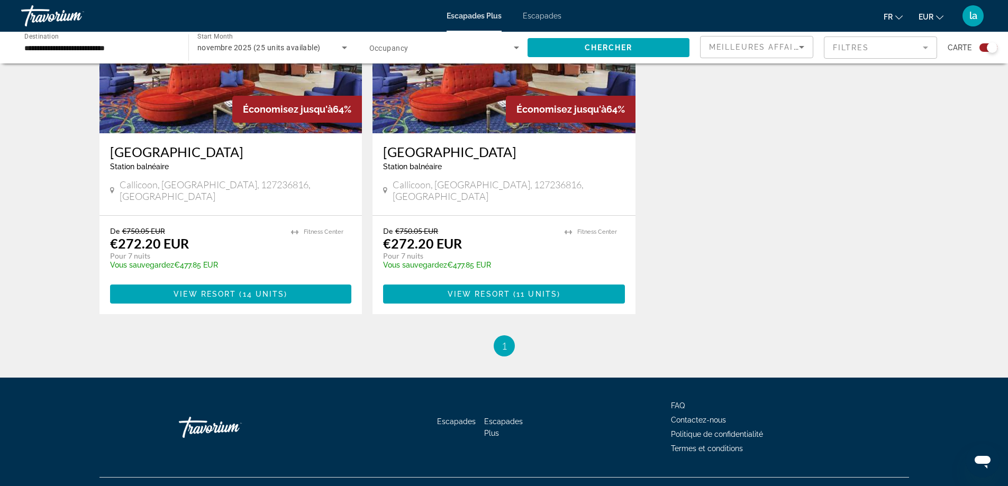
scroll to position [474, 0]
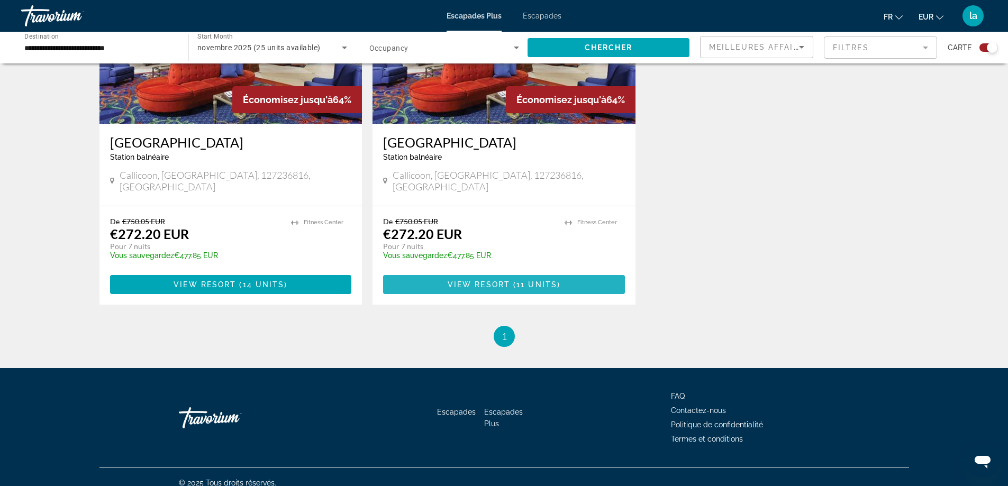
click at [482, 272] on span "Contenu principal" at bounding box center [504, 284] width 242 height 25
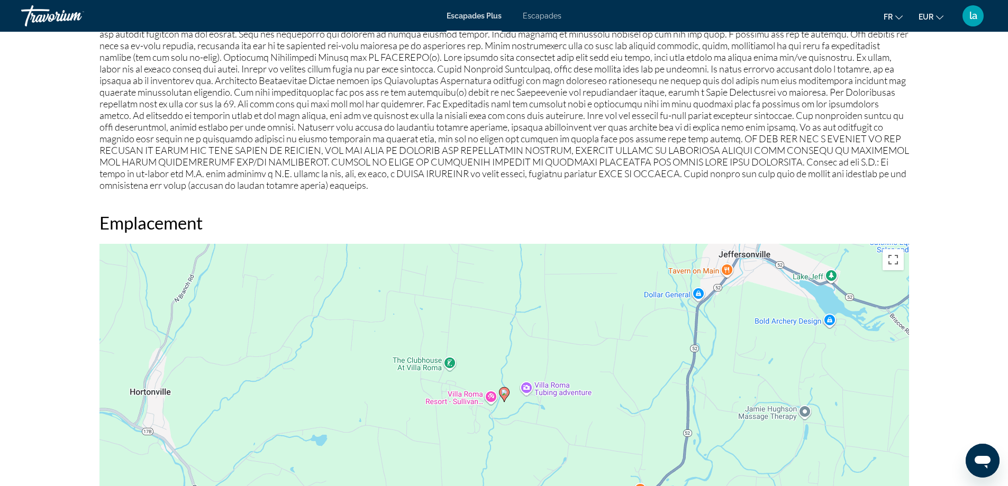
scroll to position [673, 0]
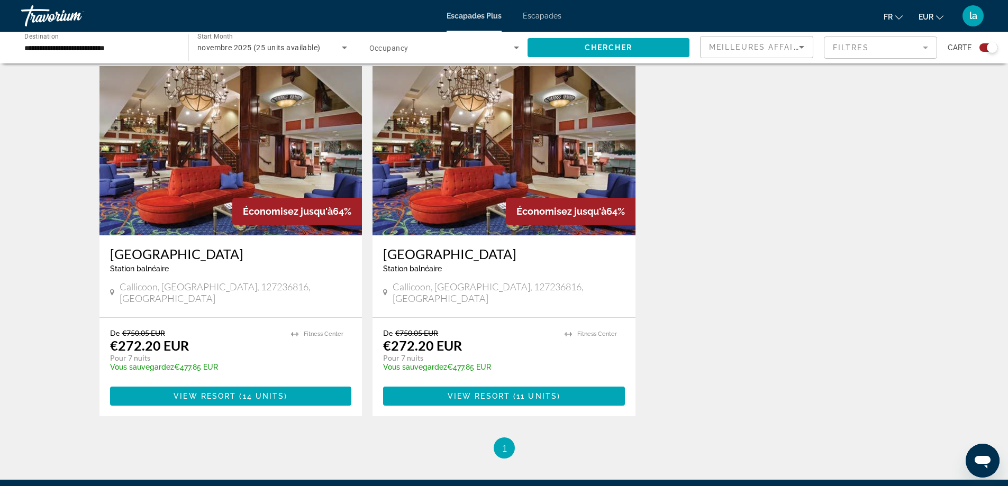
scroll to position [370, 0]
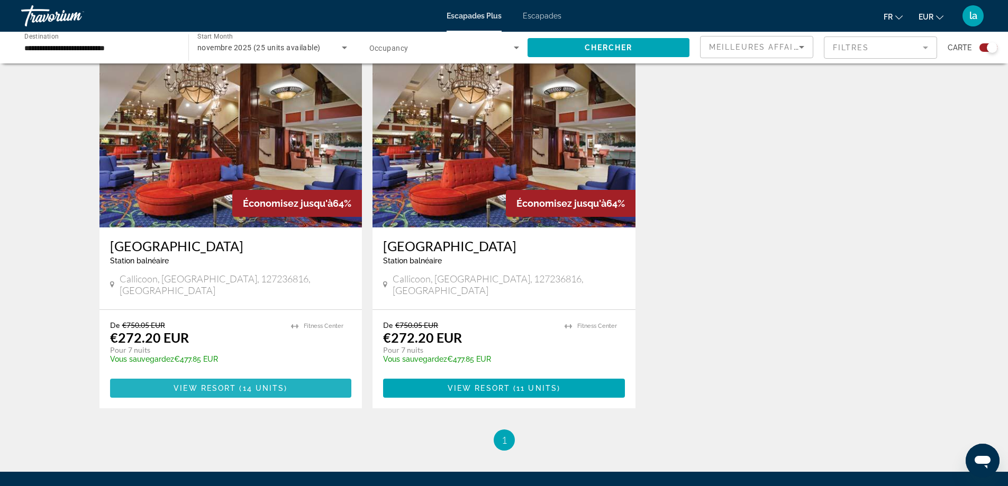
click at [198, 384] on span "View Resort" at bounding box center [205, 388] width 62 height 8
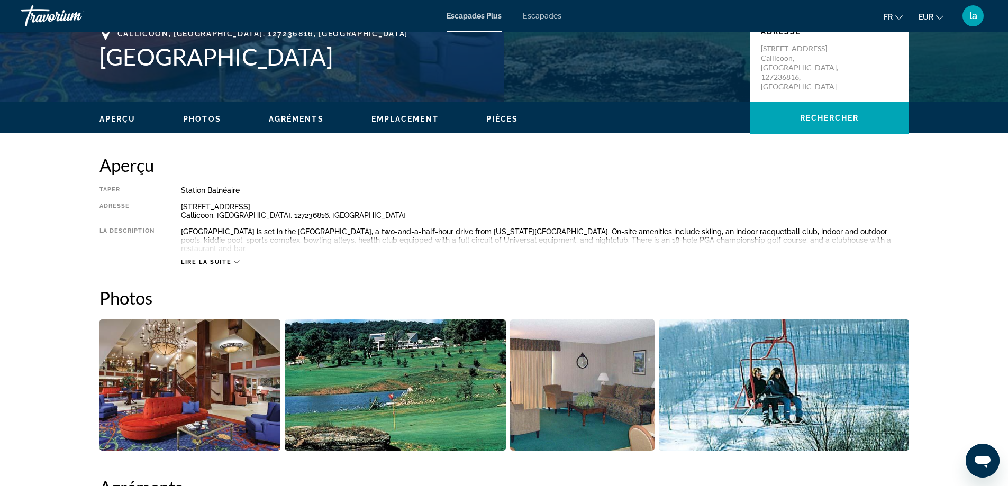
scroll to position [265, 0]
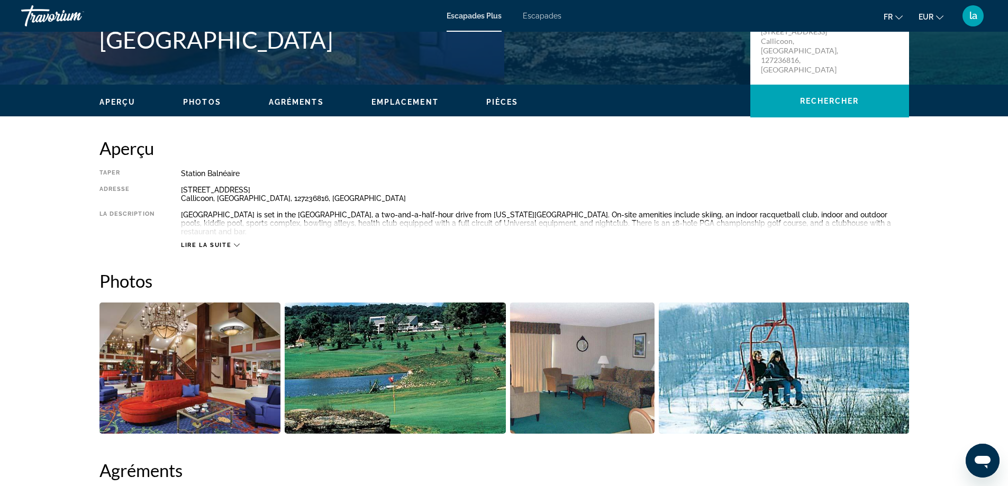
click at [195, 230] on div "Lire la suite" at bounding box center [545, 234] width 728 height 29
click at [195, 242] on span "Lire la suite" at bounding box center [206, 245] width 50 height 7
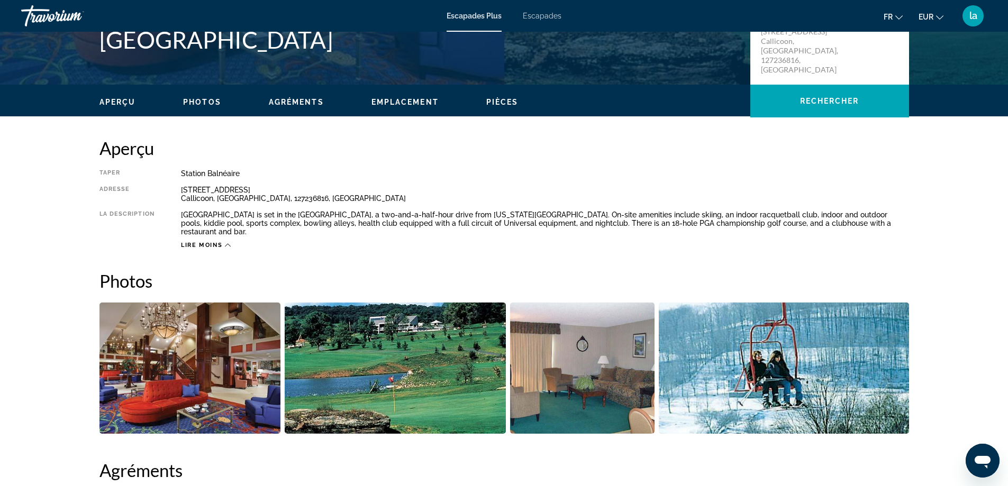
click at [887, 16] on font "fr" at bounding box center [888, 17] width 9 height 8
click at [869, 69] on button "Français" at bounding box center [871, 70] width 47 height 14
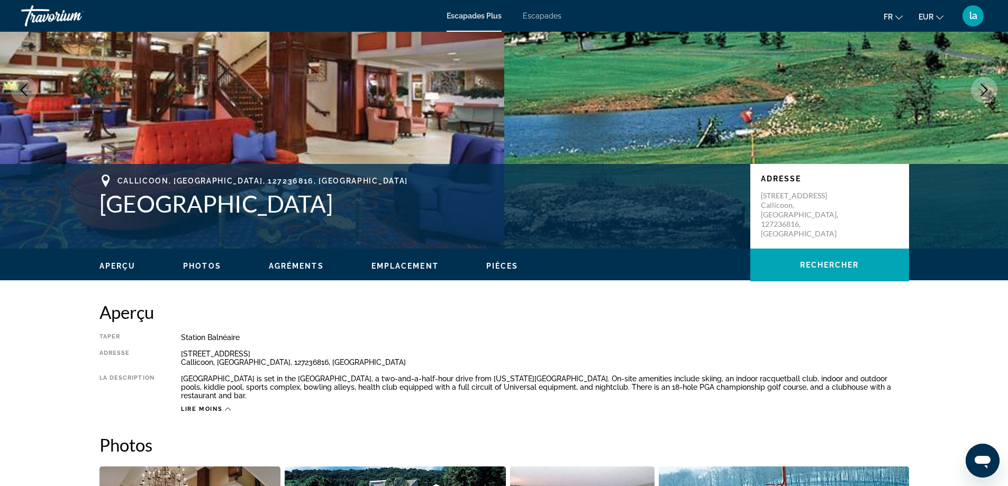
scroll to position [0, 0]
